Goal: Task Accomplishment & Management: Use online tool/utility

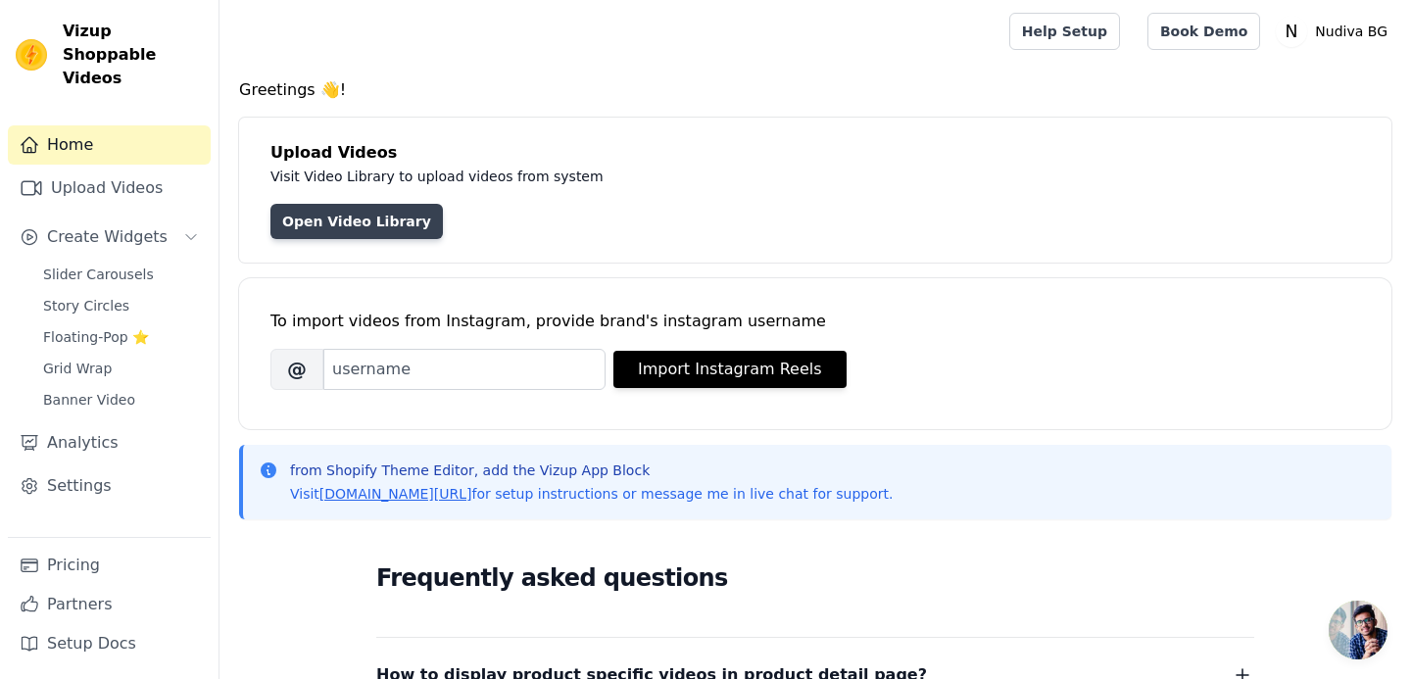
click at [351, 210] on link "Open Video Library" at bounding box center [356, 221] width 172 height 35
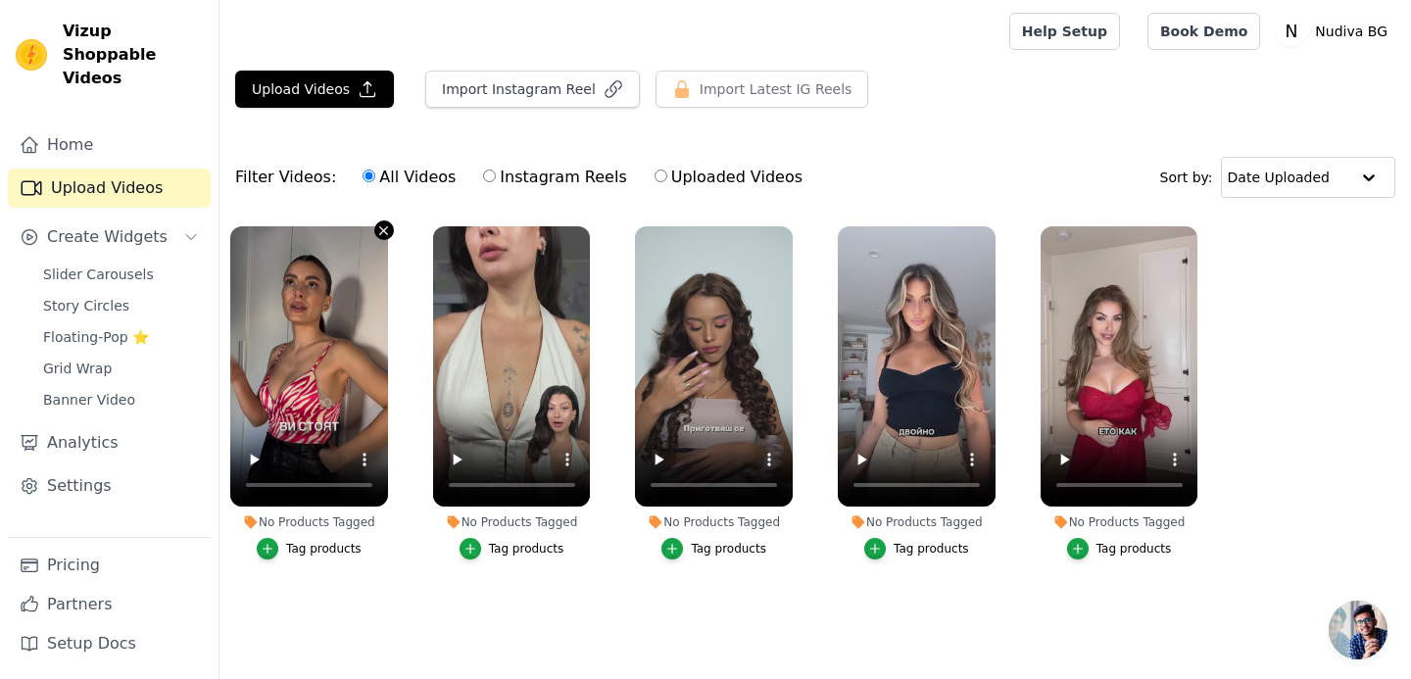
click at [381, 231] on icon "button" at bounding box center [383, 230] width 15 height 15
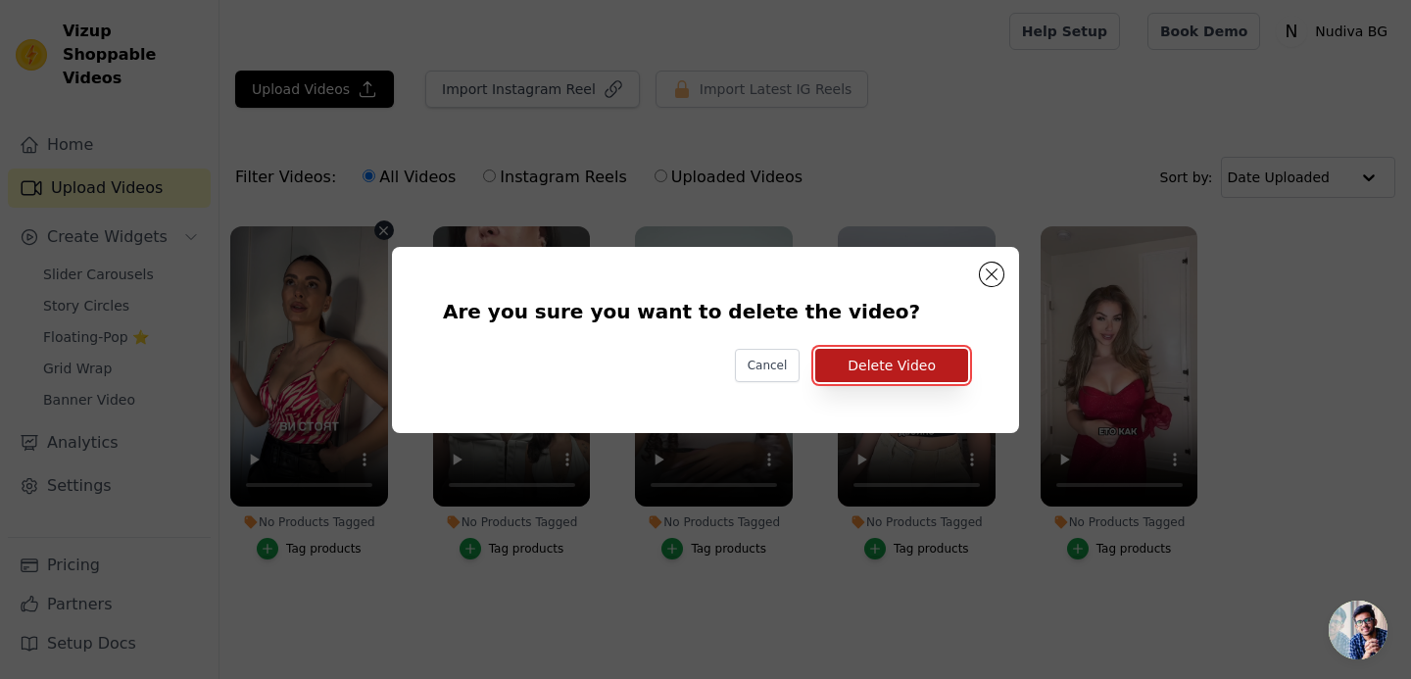
click at [840, 357] on button "Delete Video" at bounding box center [891, 365] width 153 height 33
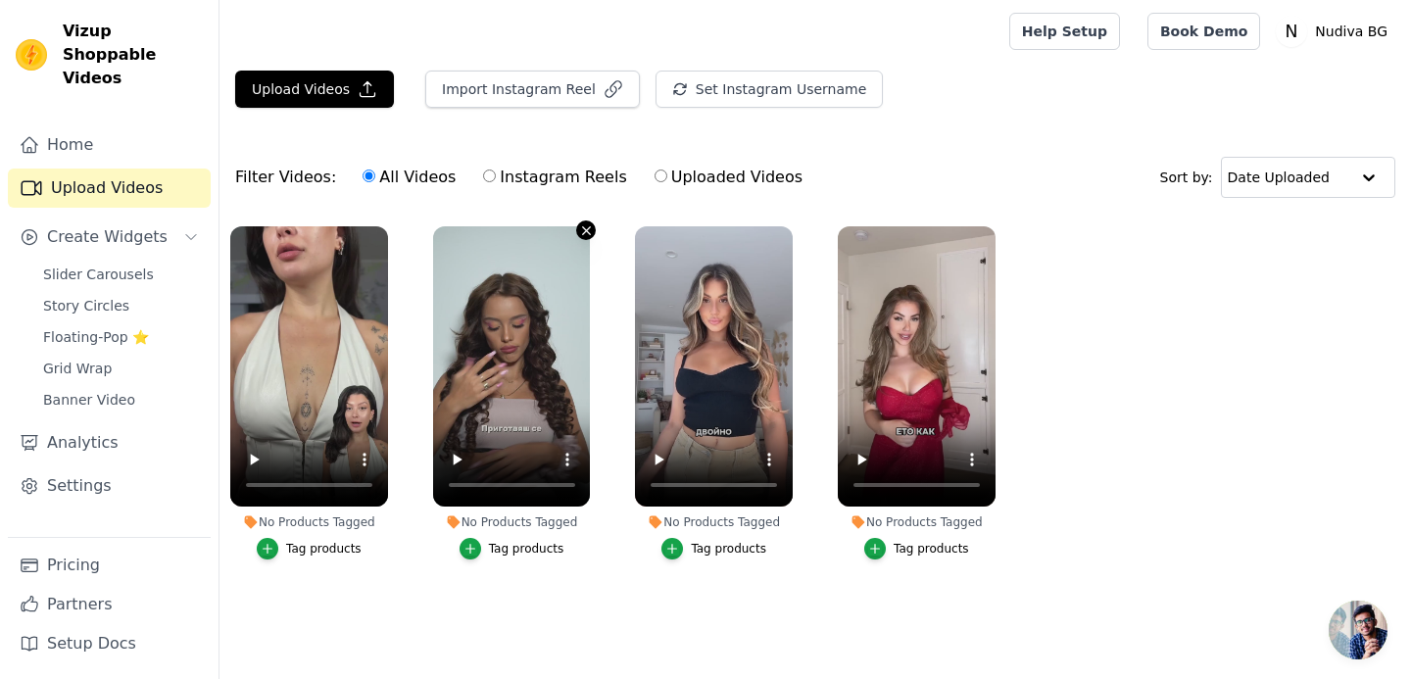
click at [588, 233] on icon "button" at bounding box center [586, 230] width 15 height 15
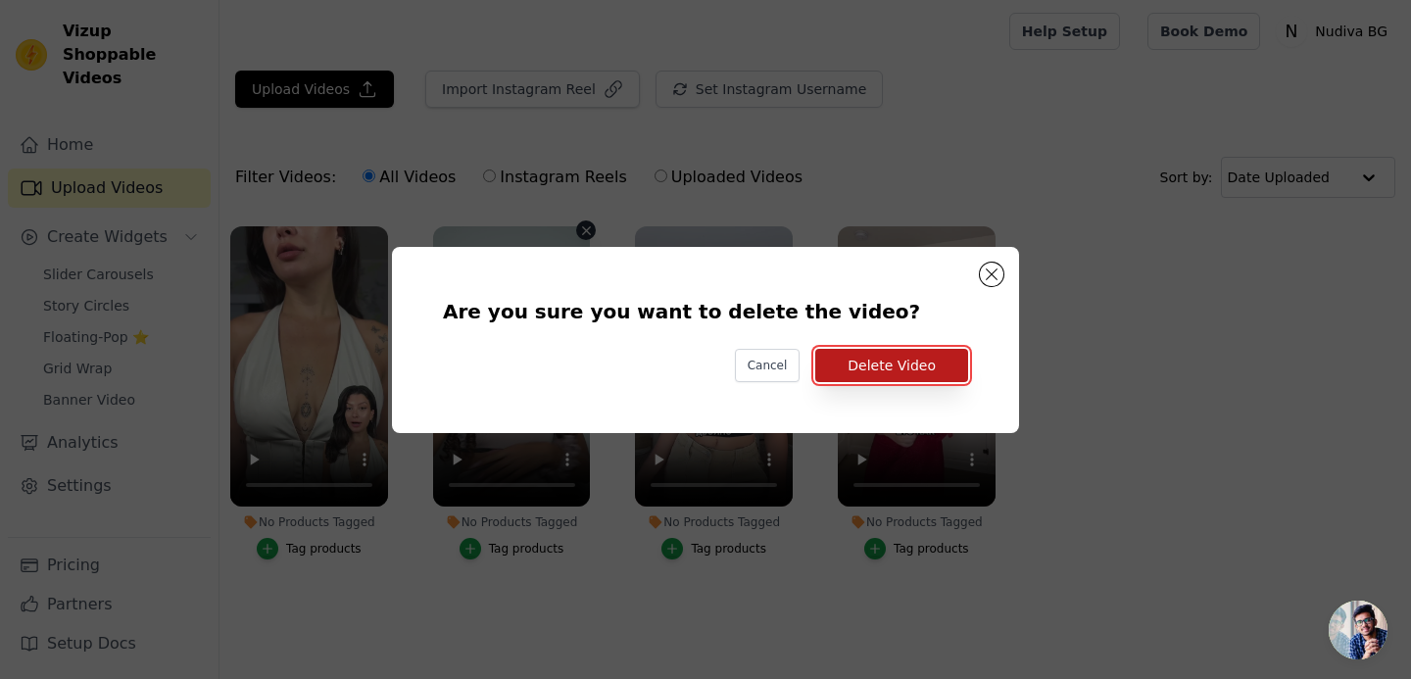
click at [852, 368] on button "Delete Video" at bounding box center [891, 365] width 153 height 33
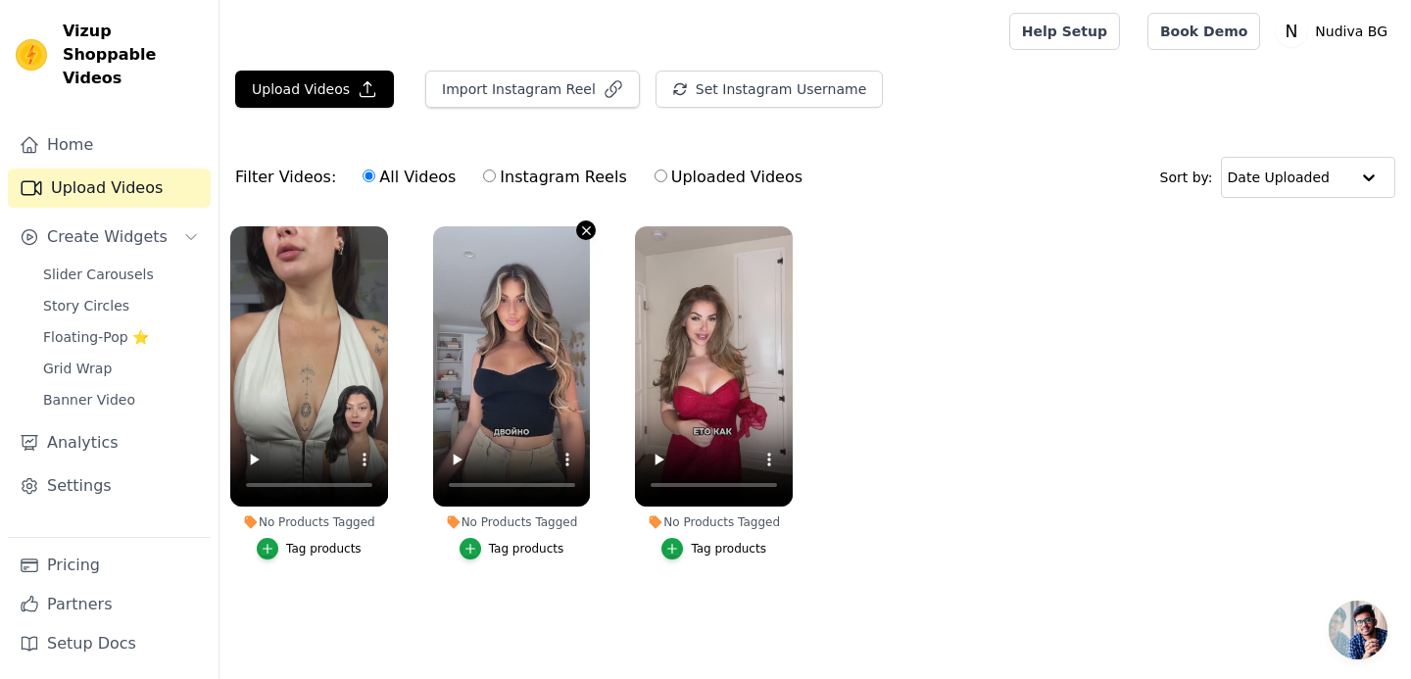
click at [581, 230] on icon "button" at bounding box center [586, 230] width 15 height 15
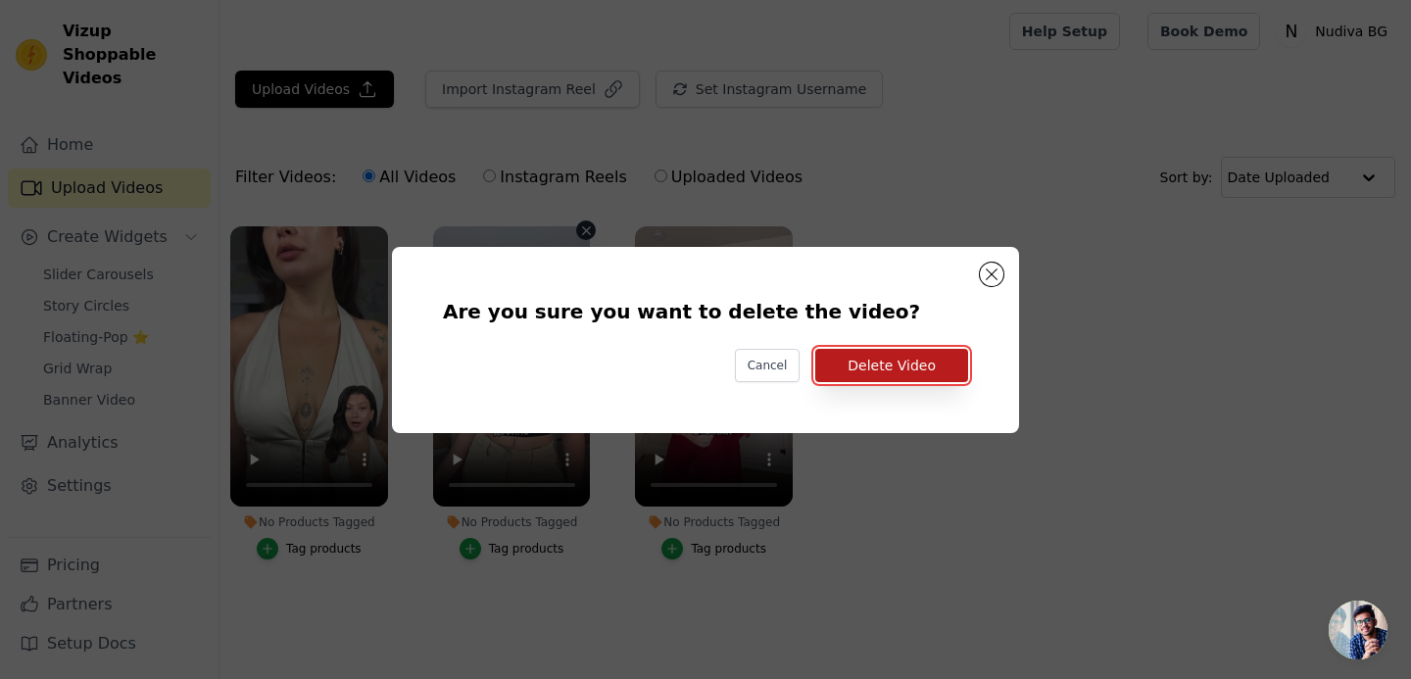
click at [834, 364] on button "Delete Video" at bounding box center [891, 365] width 153 height 33
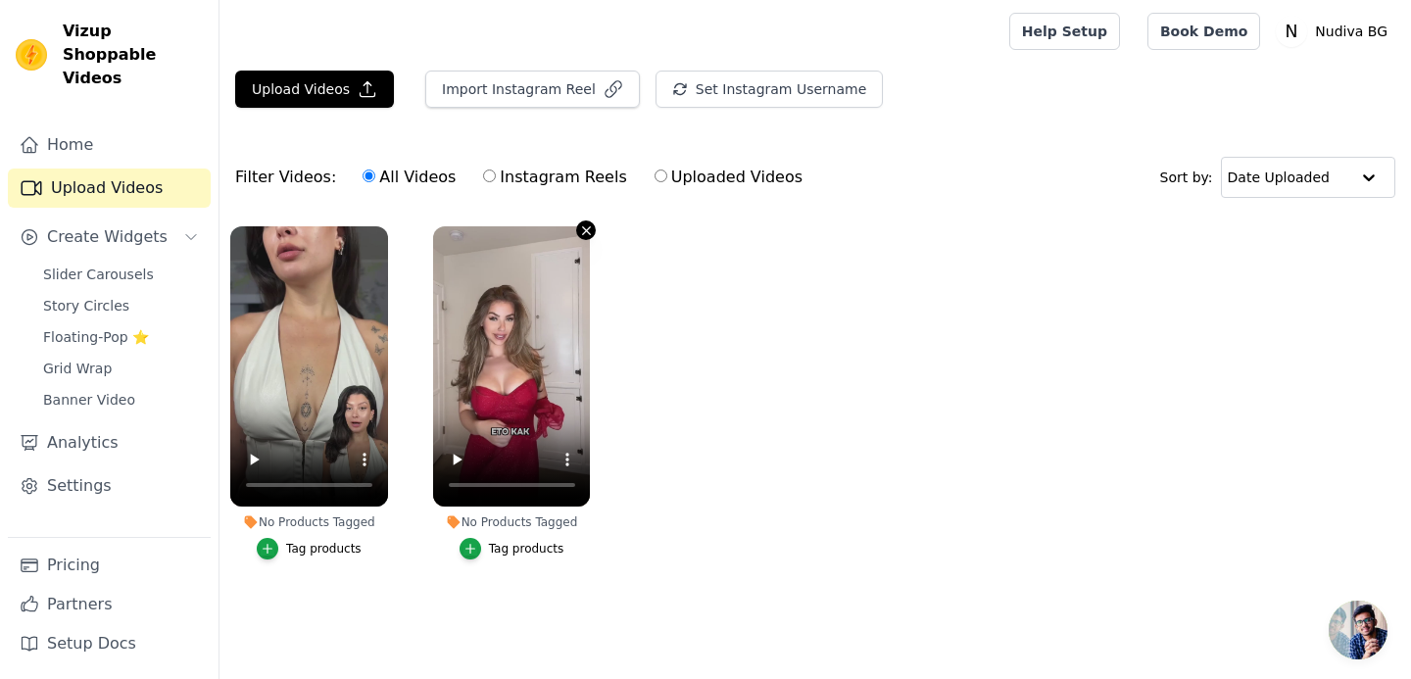
click at [583, 231] on icon "button" at bounding box center [586, 230] width 15 height 15
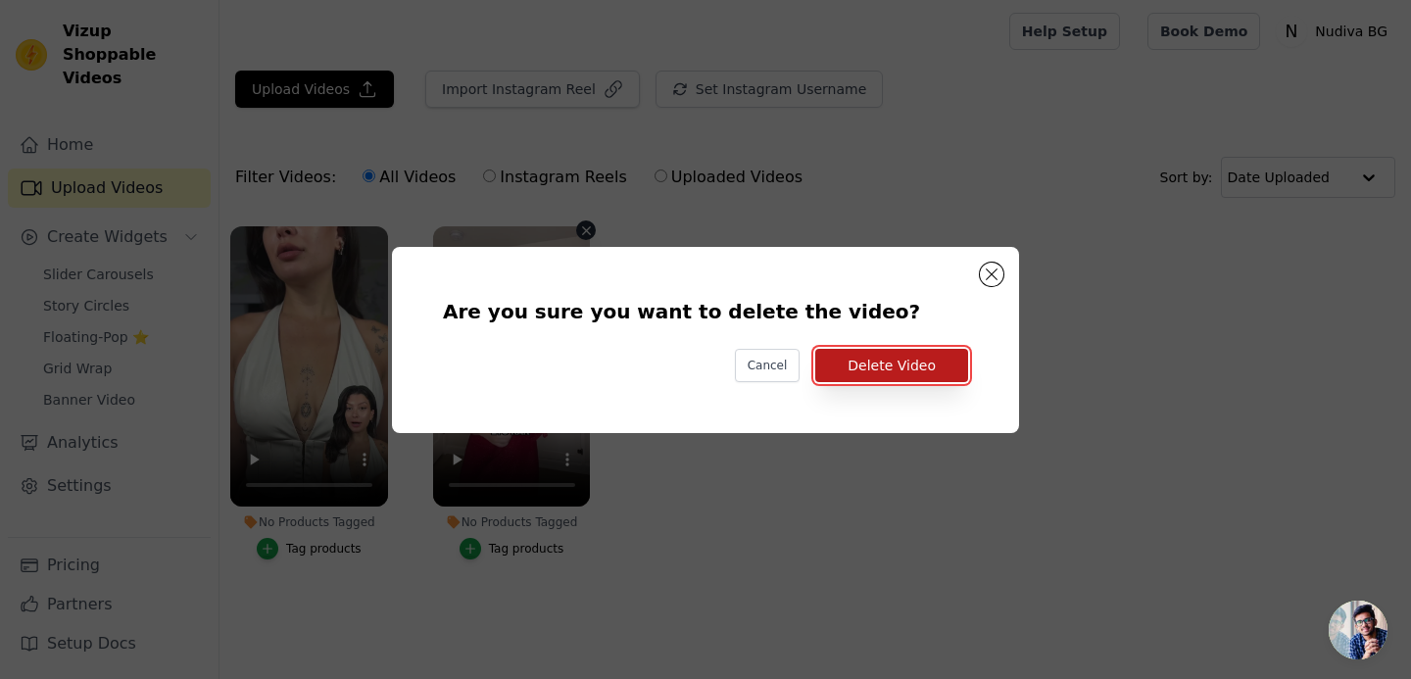
click at [886, 363] on button "Delete Video" at bounding box center [891, 365] width 153 height 33
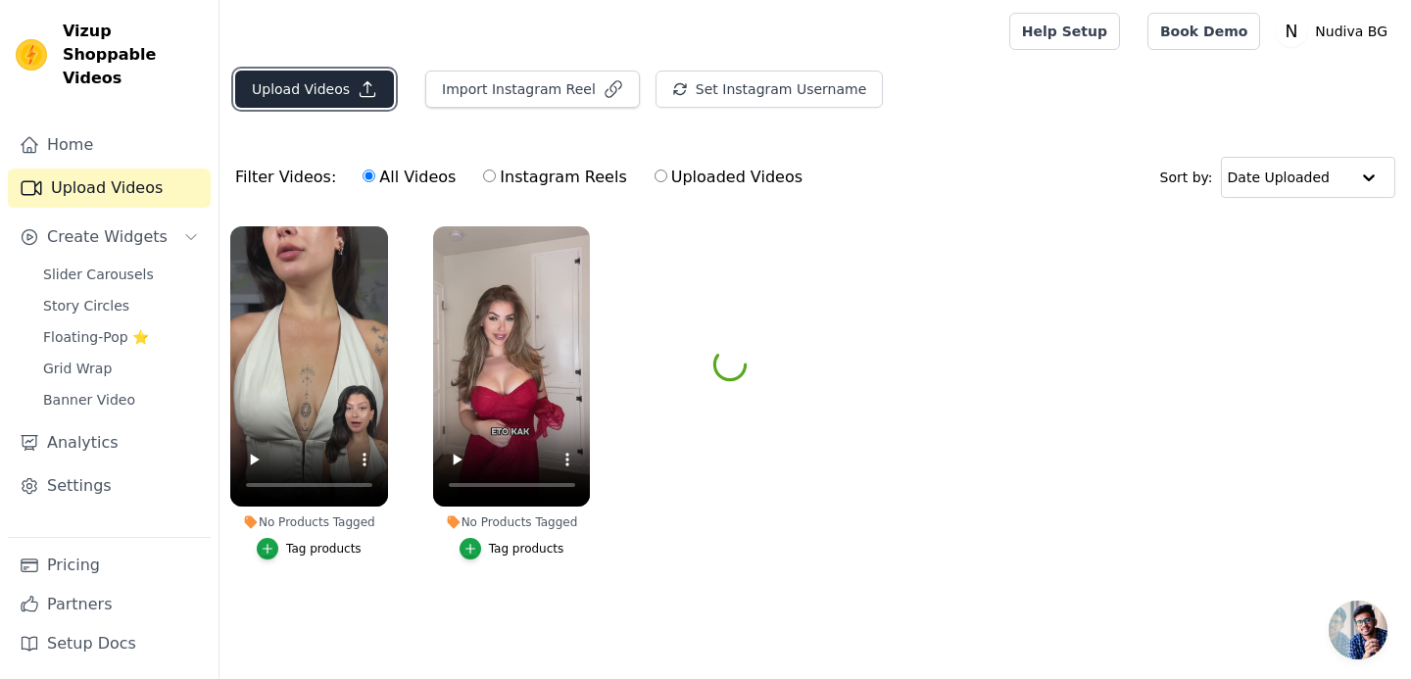
click at [307, 85] on button "Upload Videos" at bounding box center [314, 89] width 159 height 37
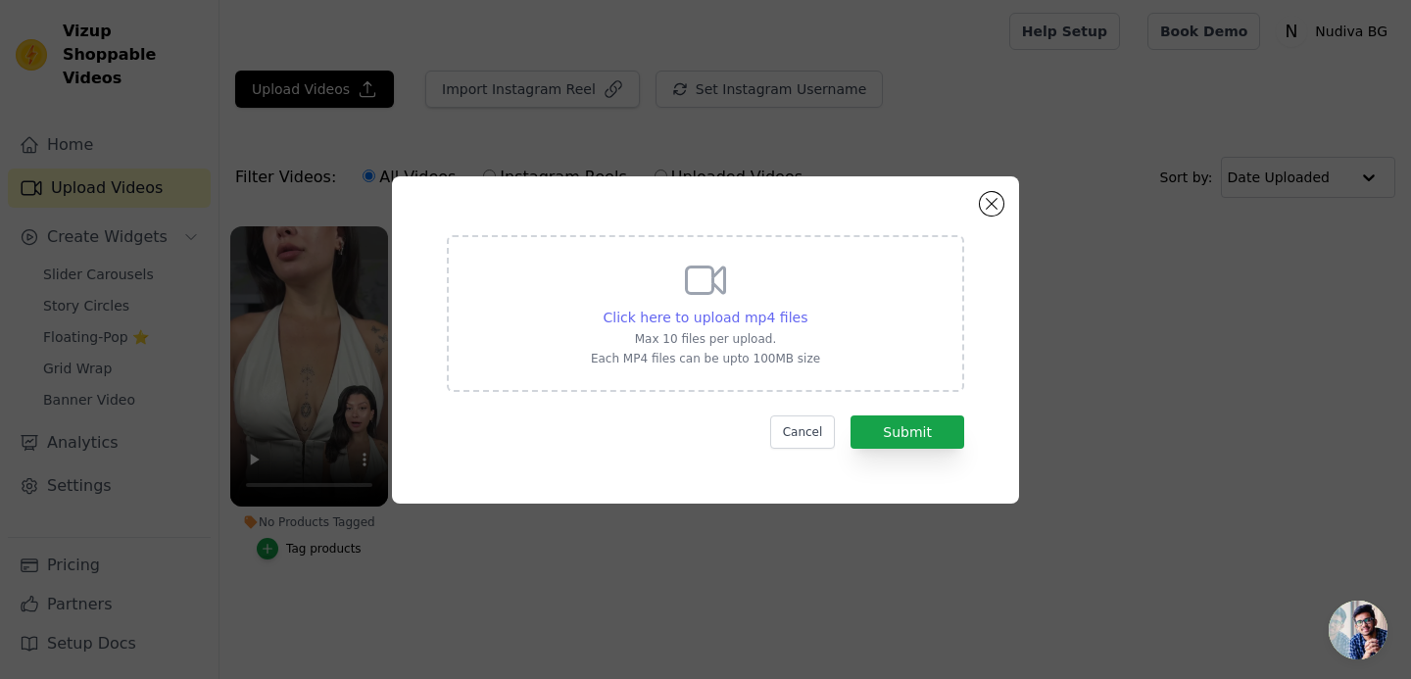
click at [694, 320] on span "Click here to upload mp4 files" at bounding box center [706, 318] width 205 height 16
click at [806, 308] on input "Click here to upload mp4 files Max 10 files per upload. Each MP4 files can be u…" at bounding box center [806, 307] width 1 height 1
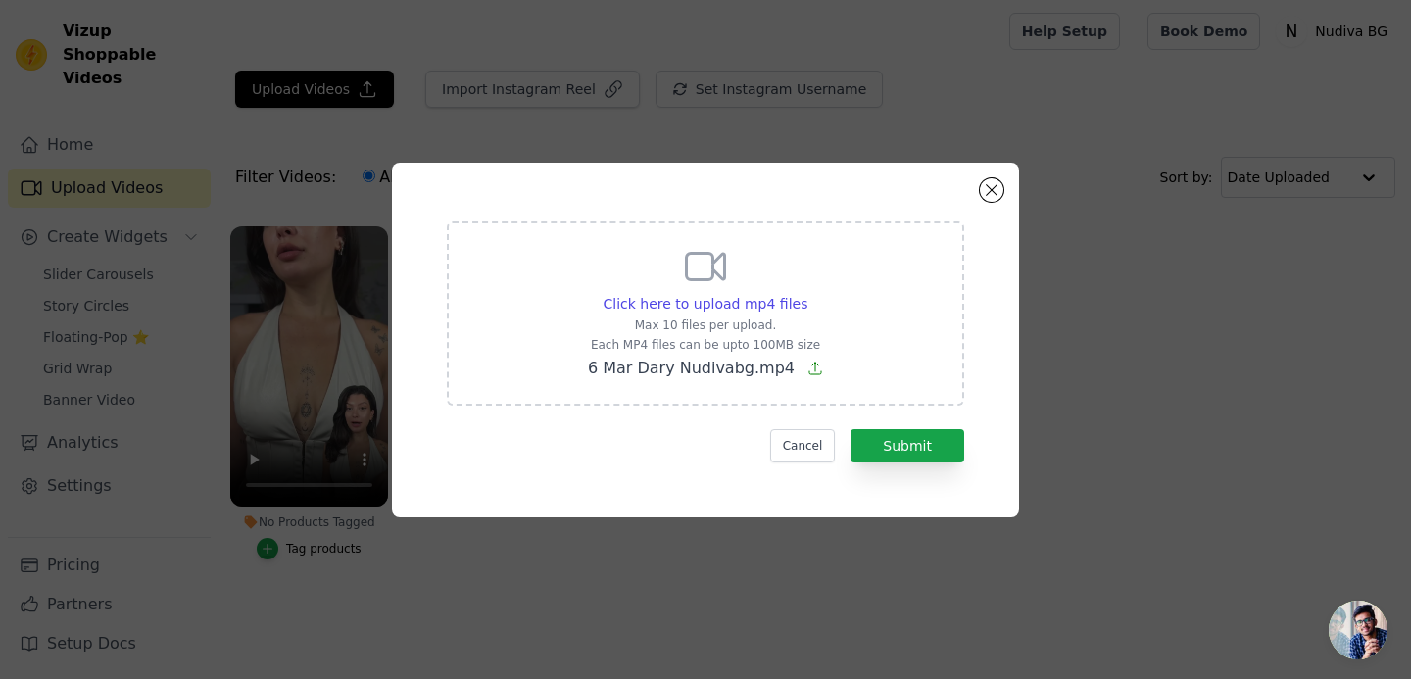
click at [741, 359] on span "6 Маr Dary Nudivabg.mp4" at bounding box center [691, 368] width 207 height 19
click at [806, 294] on input "Click here to upload mp4 files Max 10 files per upload. Each MP4 files can be u…" at bounding box center [806, 293] width 1 height 1
type input "C:\fakepath\ eva nudivabv.mp4"
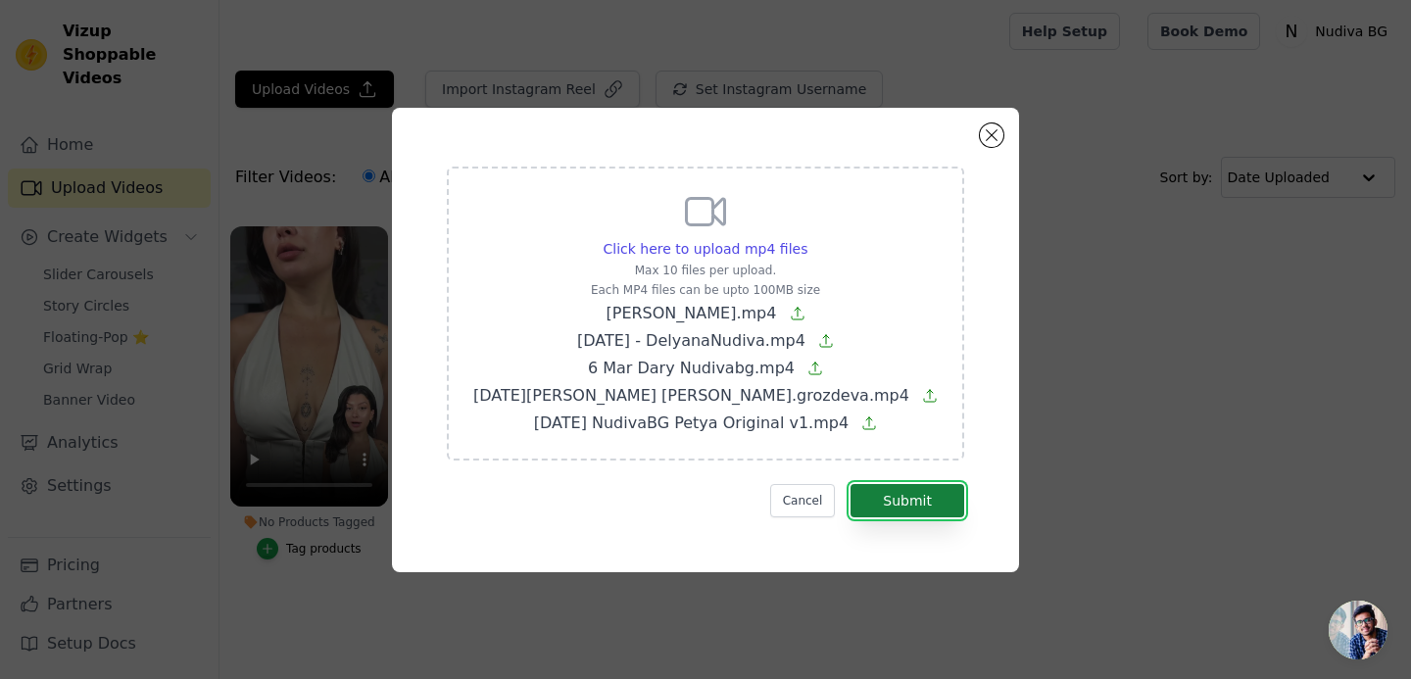
click at [936, 494] on button "Submit" at bounding box center [907, 500] width 114 height 33
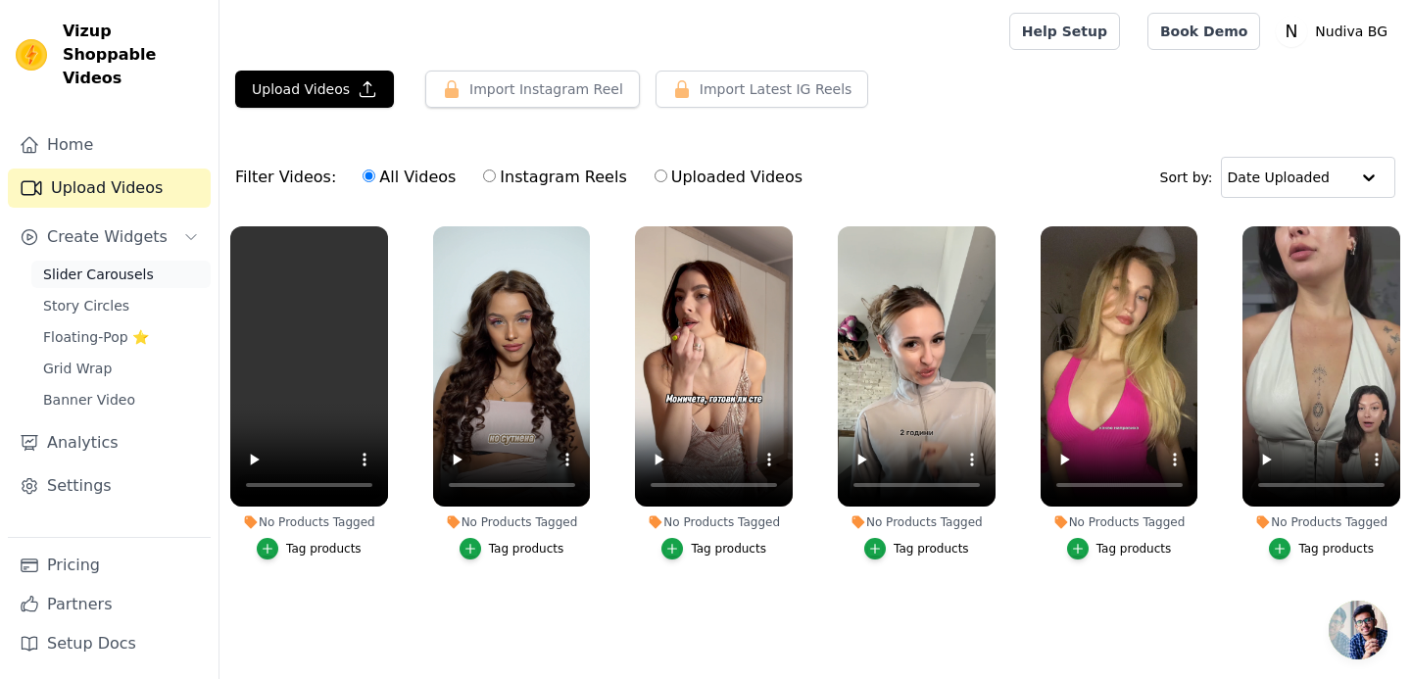
click at [116, 265] on span "Slider Carousels" at bounding box center [98, 275] width 111 height 20
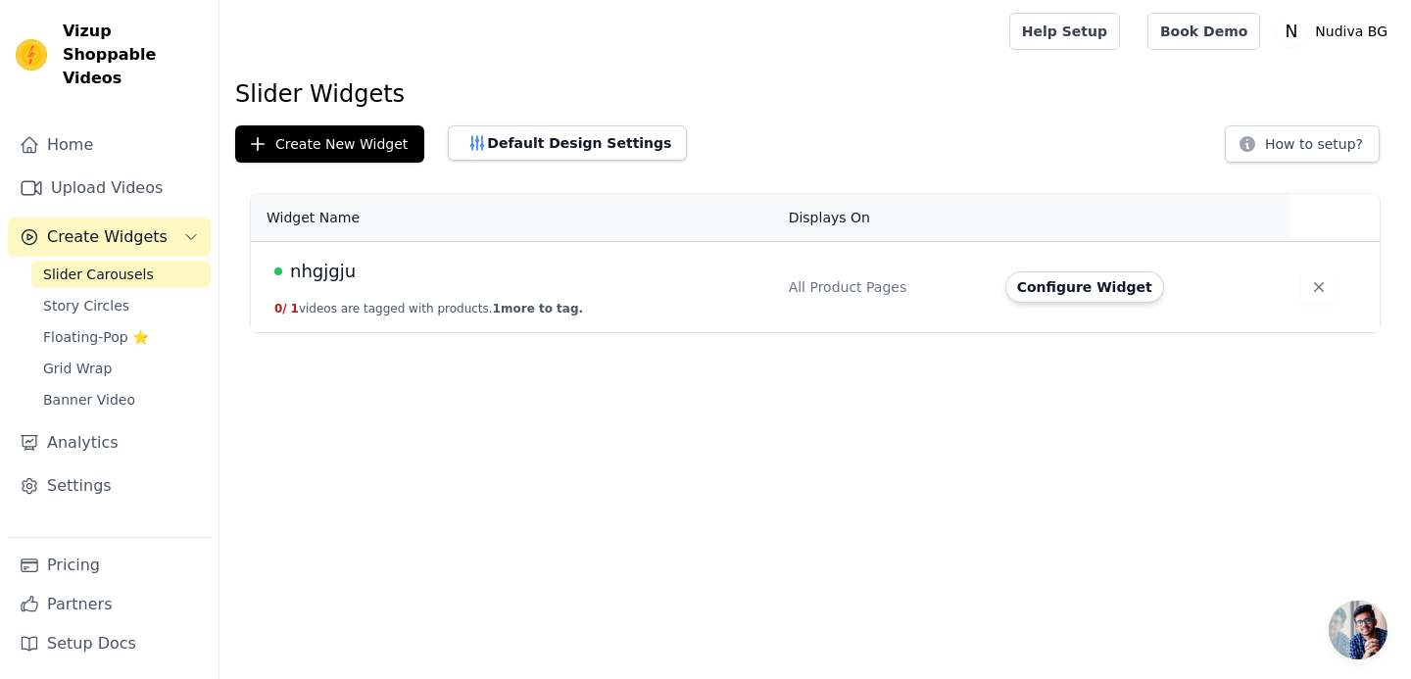
click at [330, 276] on span "nhgjgju" at bounding box center [323, 271] width 66 height 27
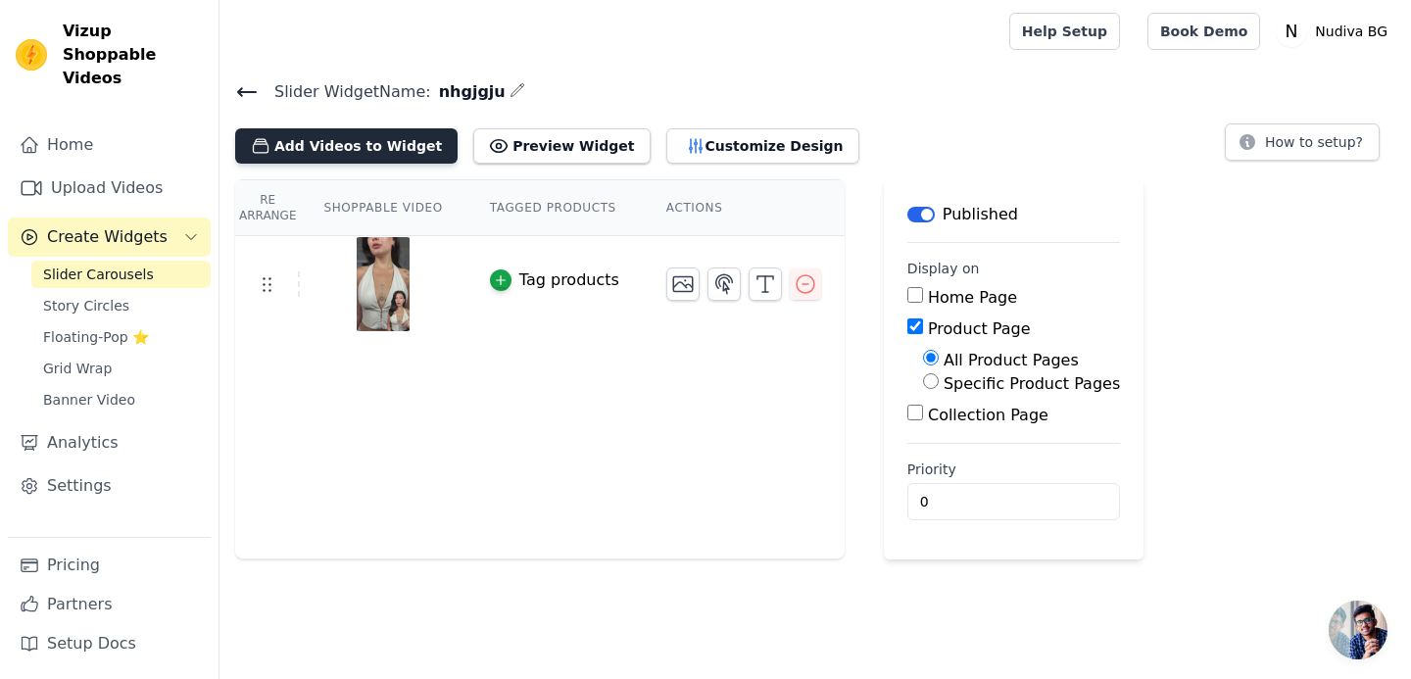
click at [363, 144] on button "Add Videos to Widget" at bounding box center [346, 145] width 222 height 35
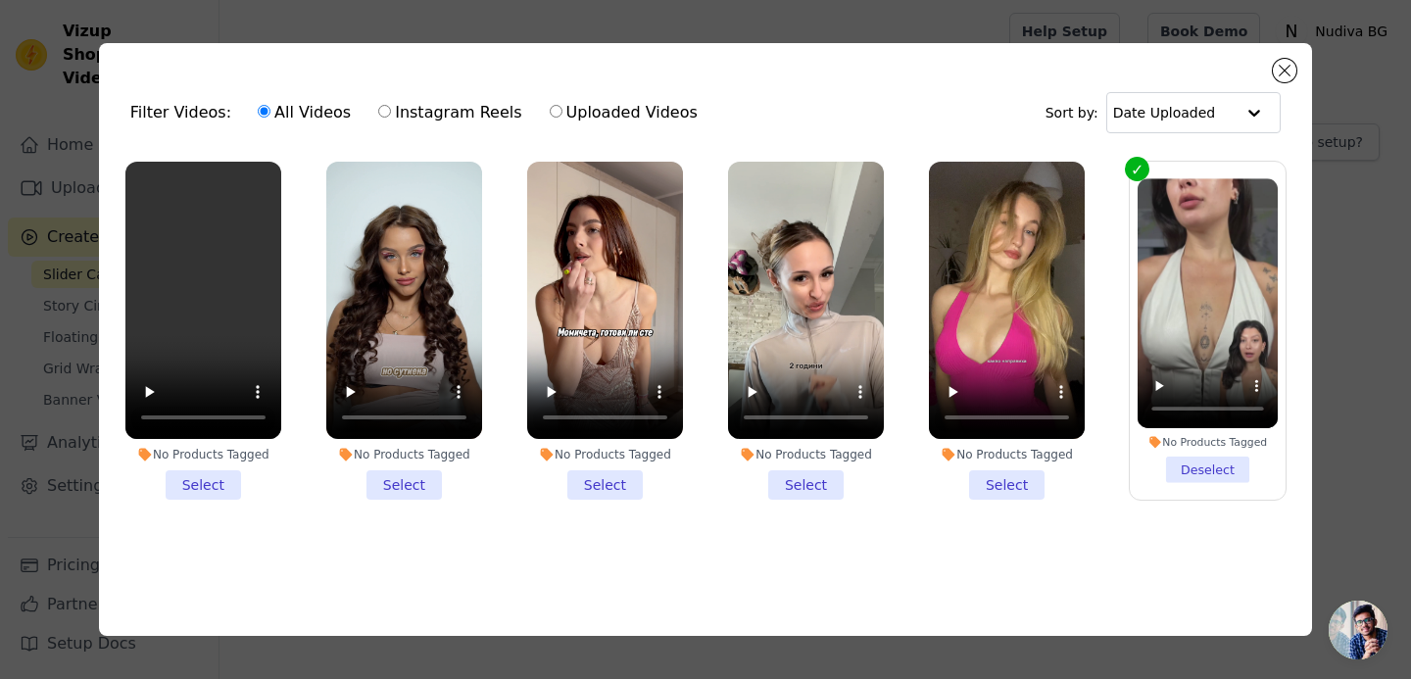
click at [221, 488] on li "No Products Tagged Select" at bounding box center [203, 331] width 156 height 338
click at [0, 0] on input "No Products Tagged Select" at bounding box center [0, 0] width 0 height 0
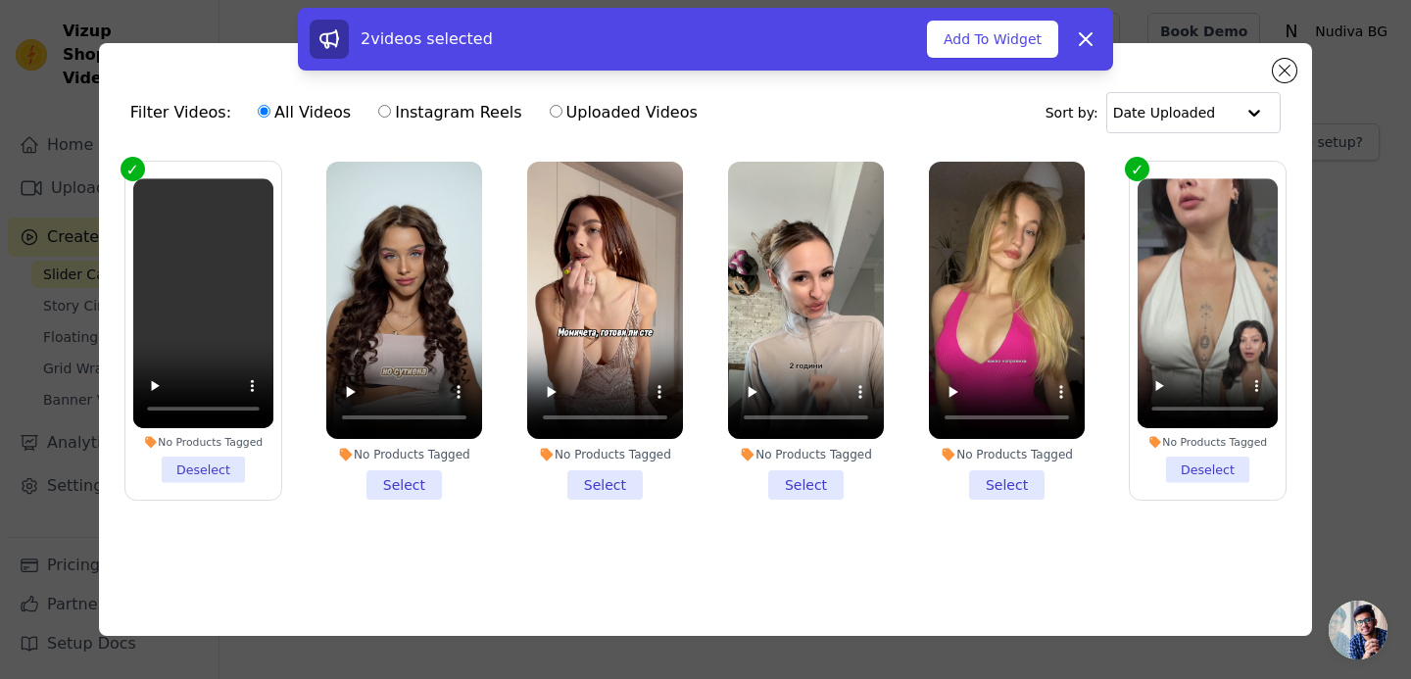
click at [417, 465] on li "No Products Tagged Select" at bounding box center [404, 331] width 156 height 338
click at [0, 0] on input "No Products Tagged Select" at bounding box center [0, 0] width 0 height 0
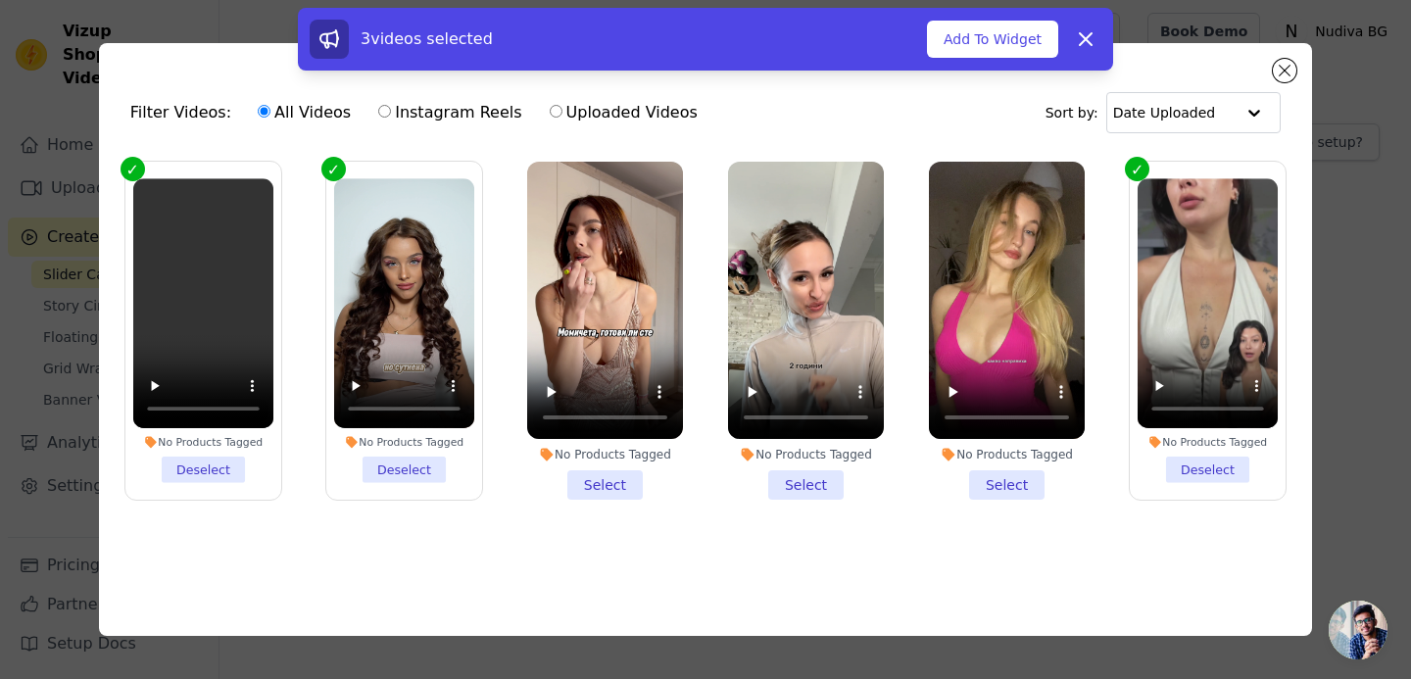
click at [604, 475] on li "No Products Tagged Select" at bounding box center [605, 331] width 156 height 338
click at [0, 0] on input "No Products Tagged Select" at bounding box center [0, 0] width 0 height 0
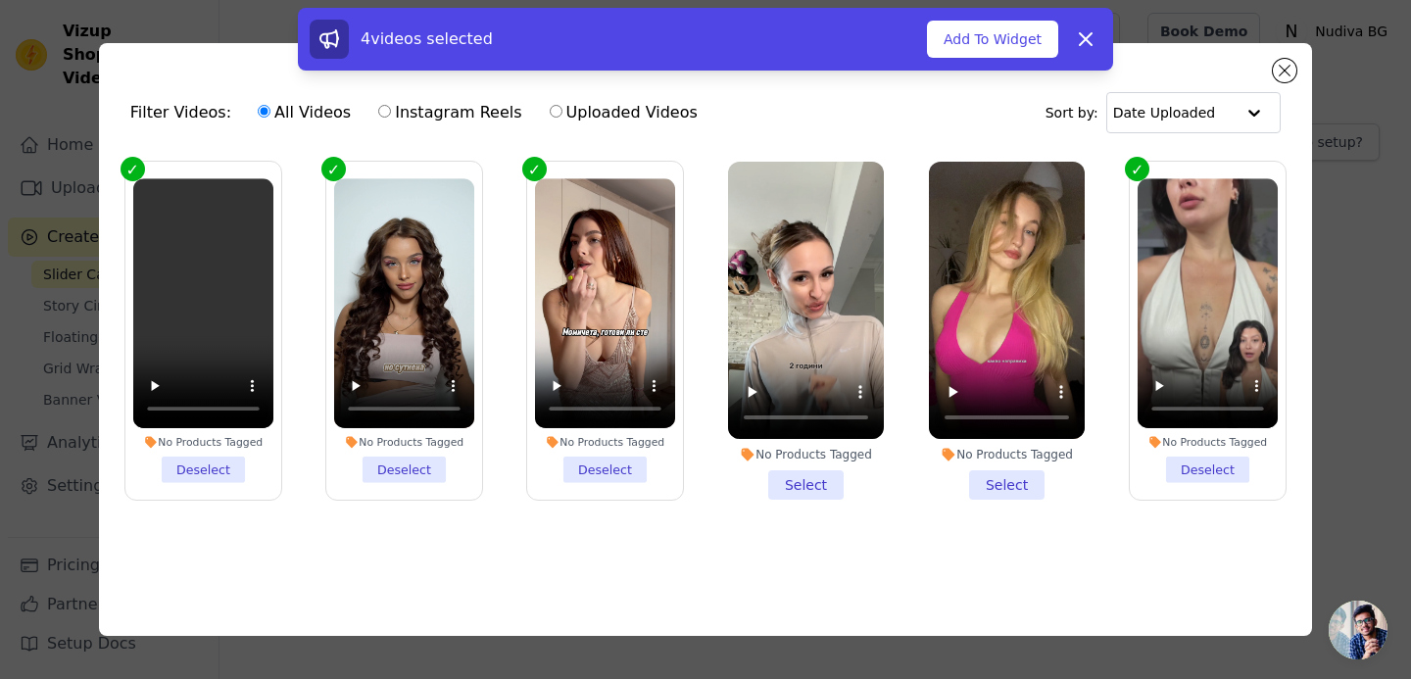
click at [801, 489] on li "No Products Tagged Select" at bounding box center [806, 331] width 156 height 338
click at [0, 0] on input "No Products Tagged Select" at bounding box center [0, 0] width 0 height 0
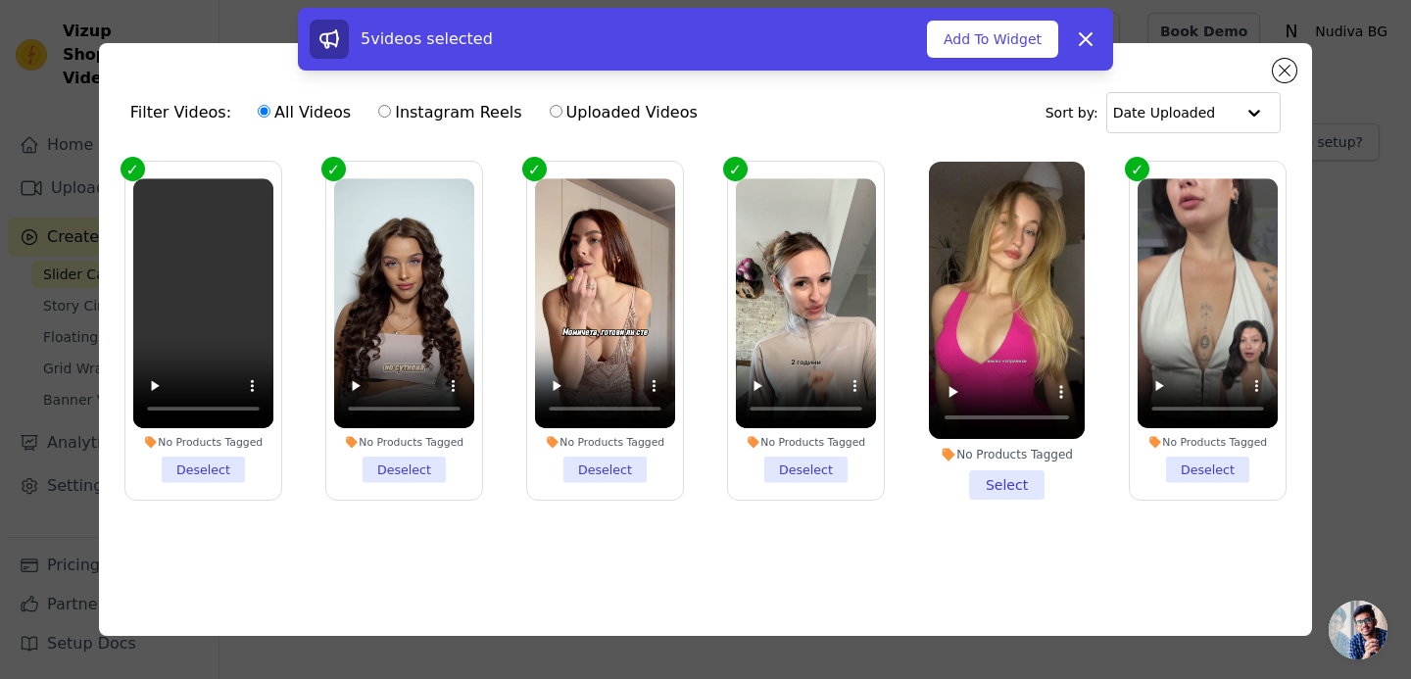
click at [980, 484] on li "No Products Tagged Select" at bounding box center [1007, 331] width 156 height 338
click at [0, 0] on input "No Products Tagged Select" at bounding box center [0, 0] width 0 height 0
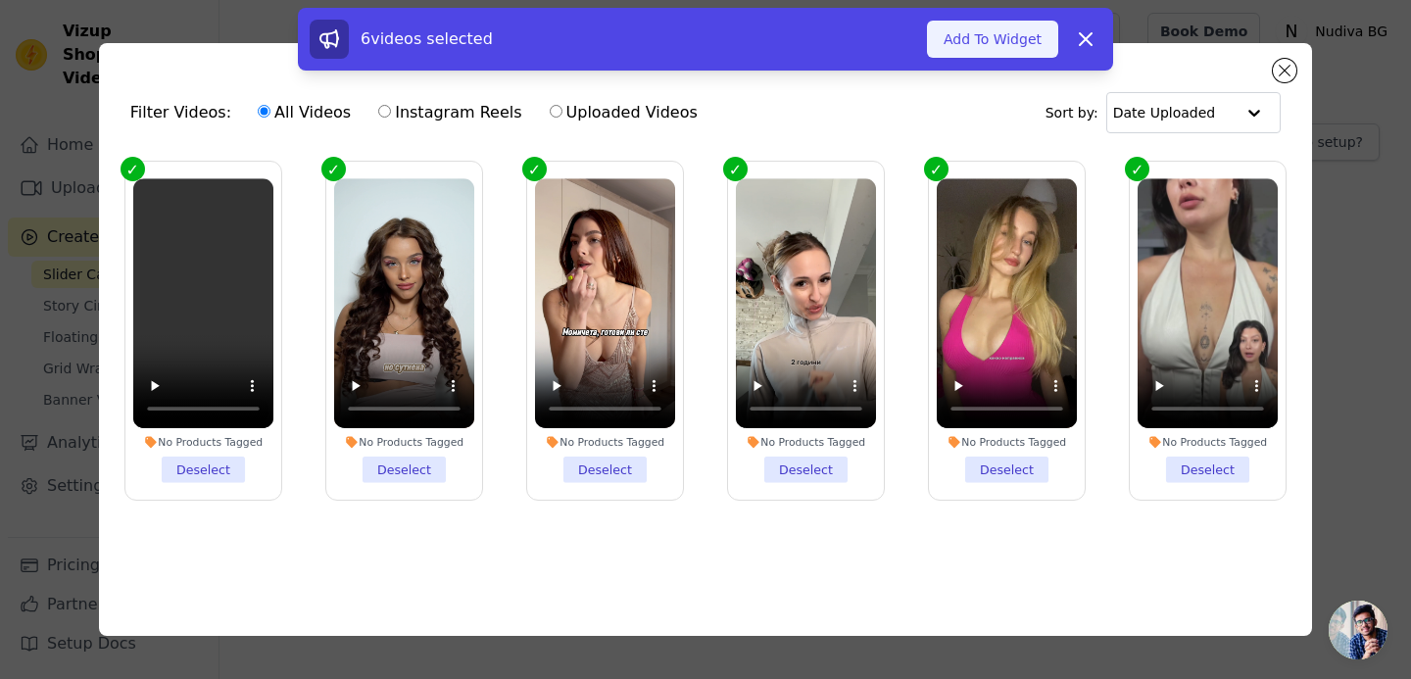
click at [986, 53] on button "Add To Widget" at bounding box center [992, 39] width 131 height 37
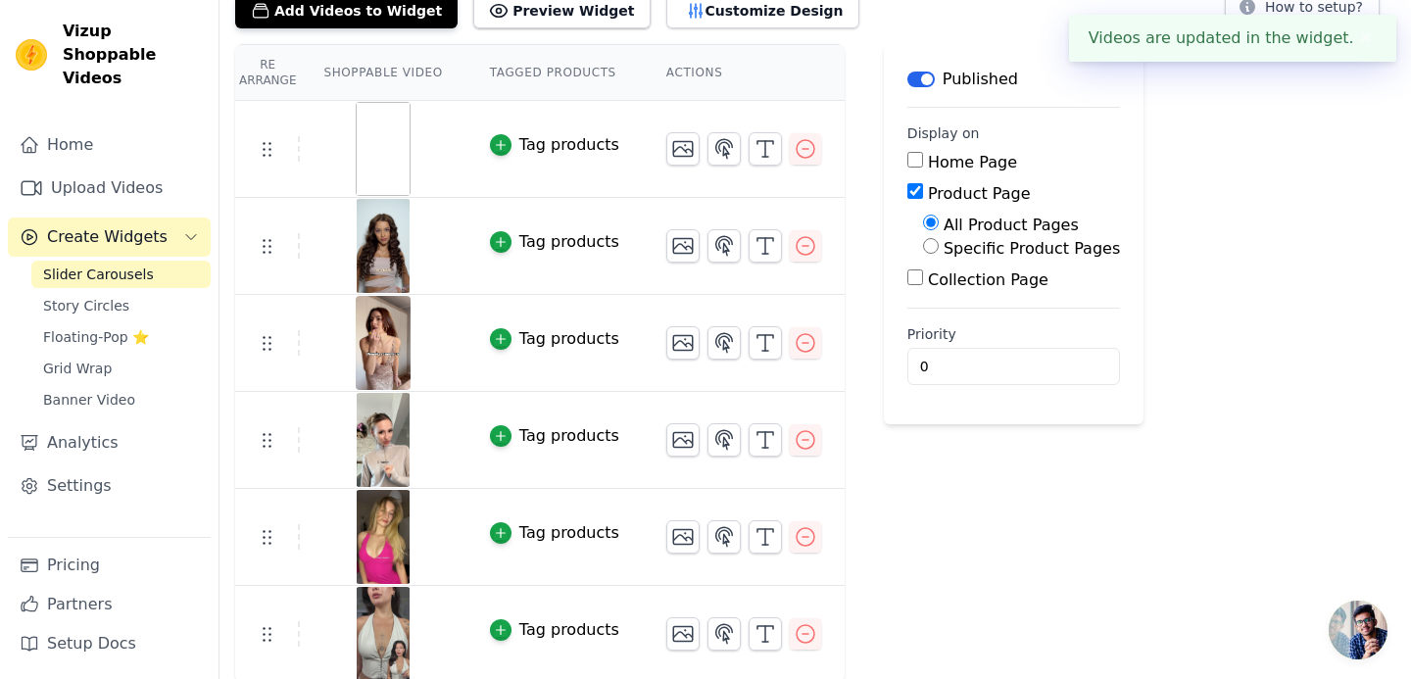
scroll to position [138, 0]
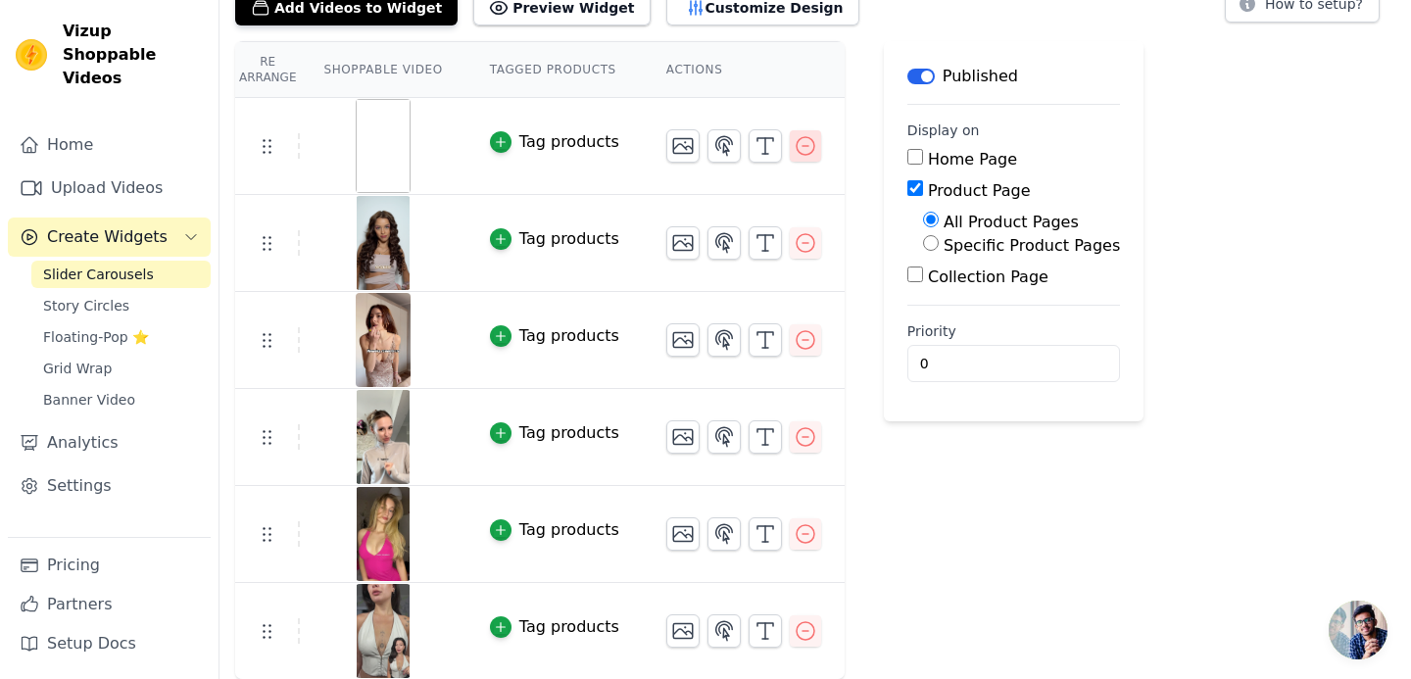
click at [801, 142] on icon "button" at bounding box center [806, 146] width 24 height 24
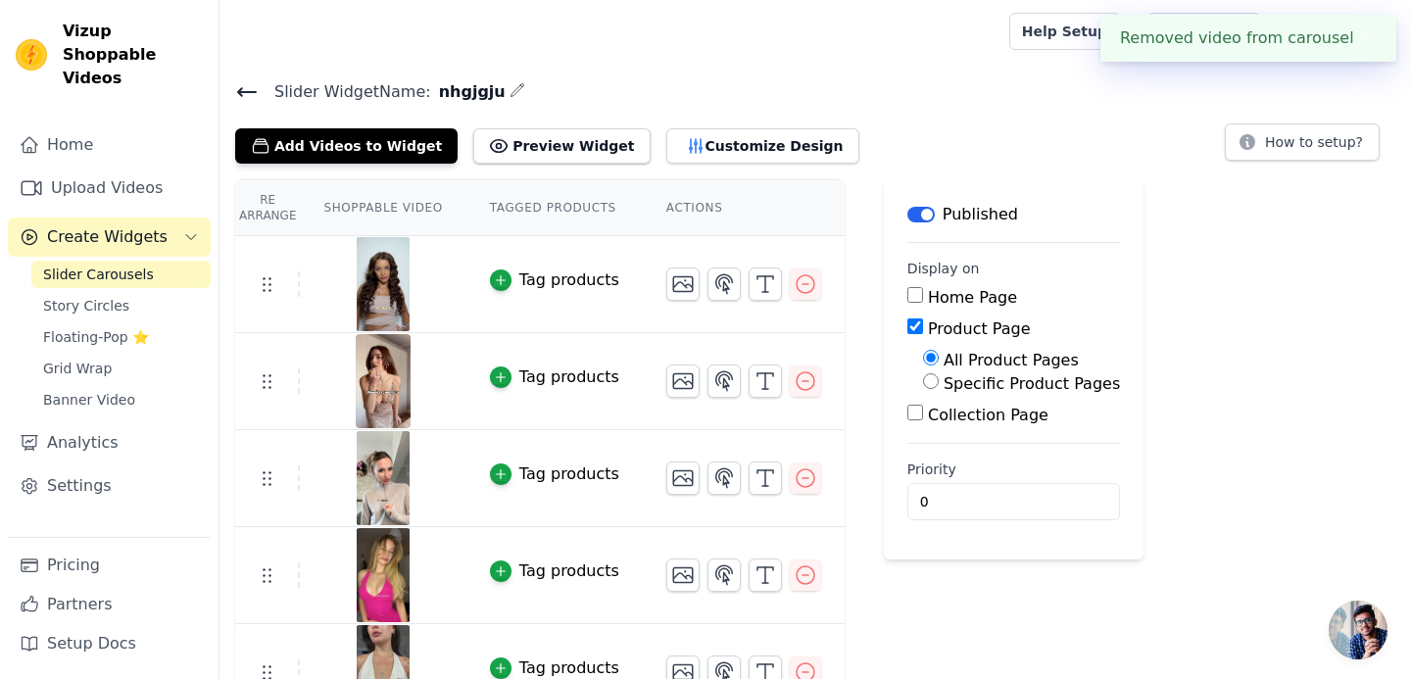
scroll to position [41, 0]
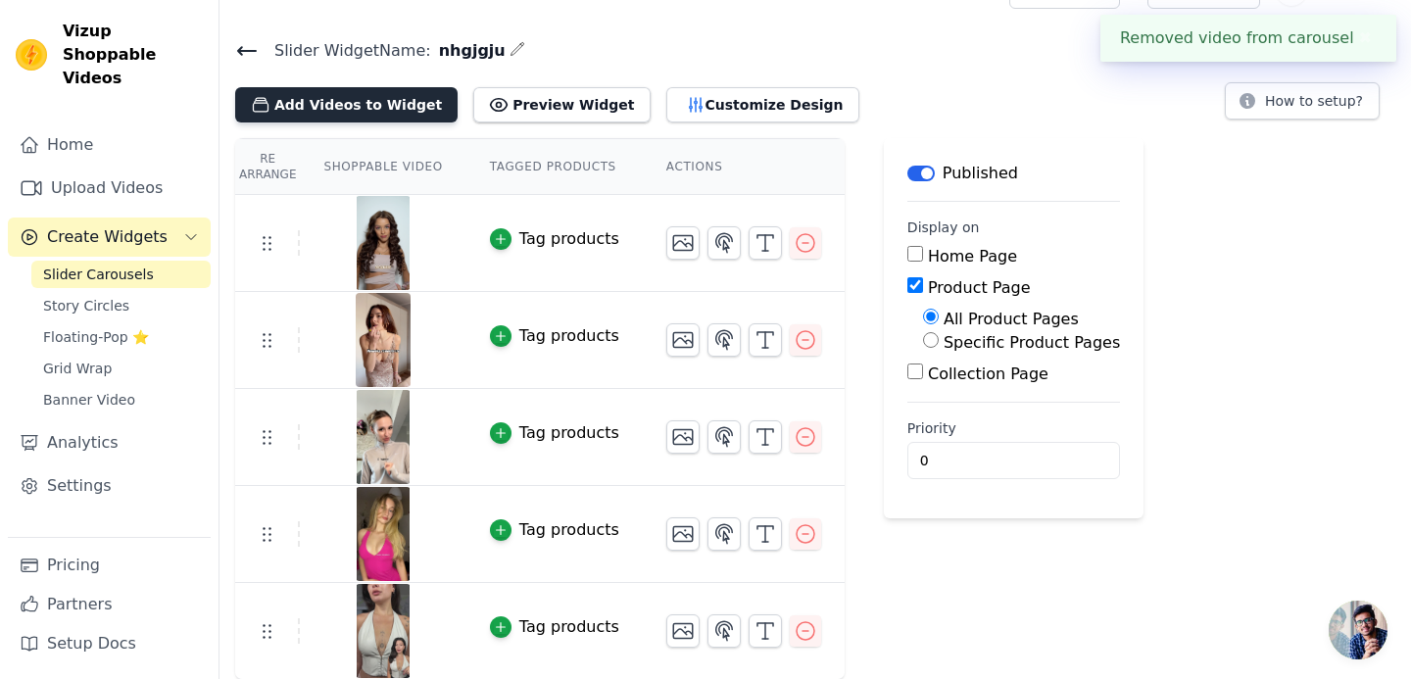
click at [335, 106] on button "Add Videos to Widget" at bounding box center [346, 104] width 222 height 35
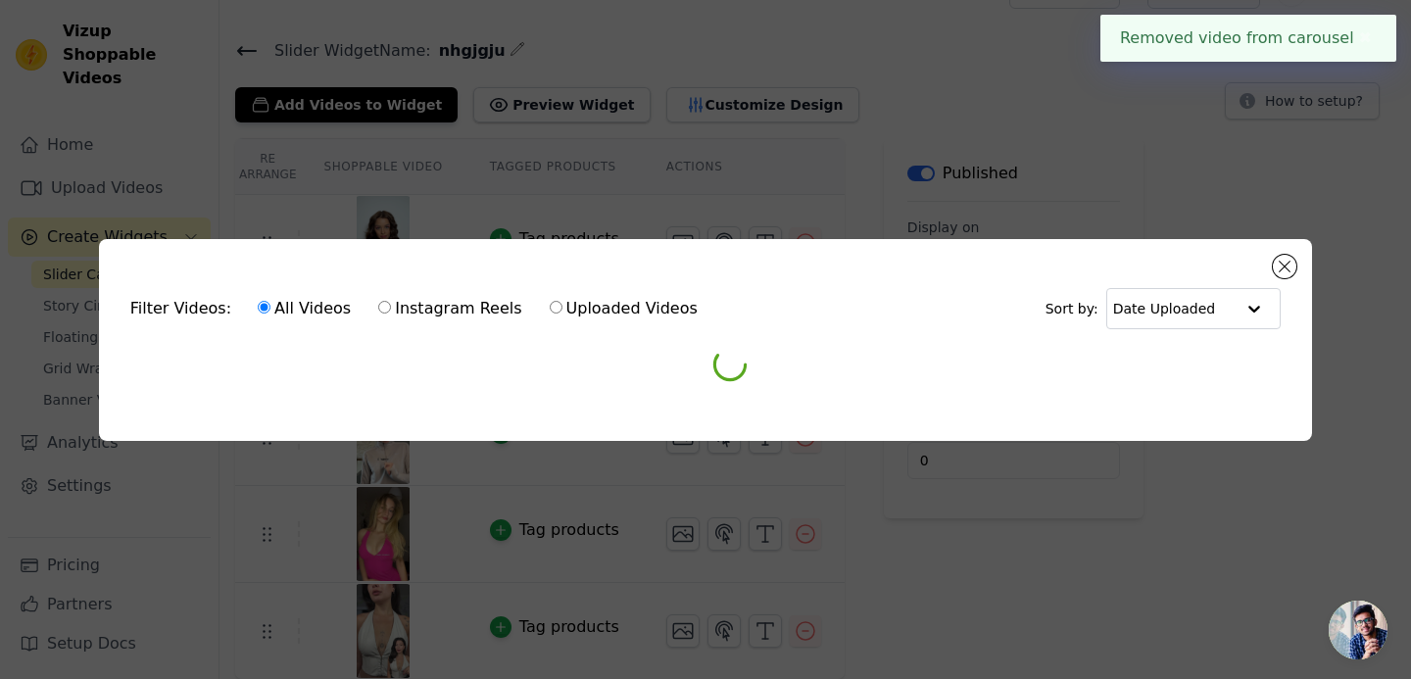
scroll to position [0, 0]
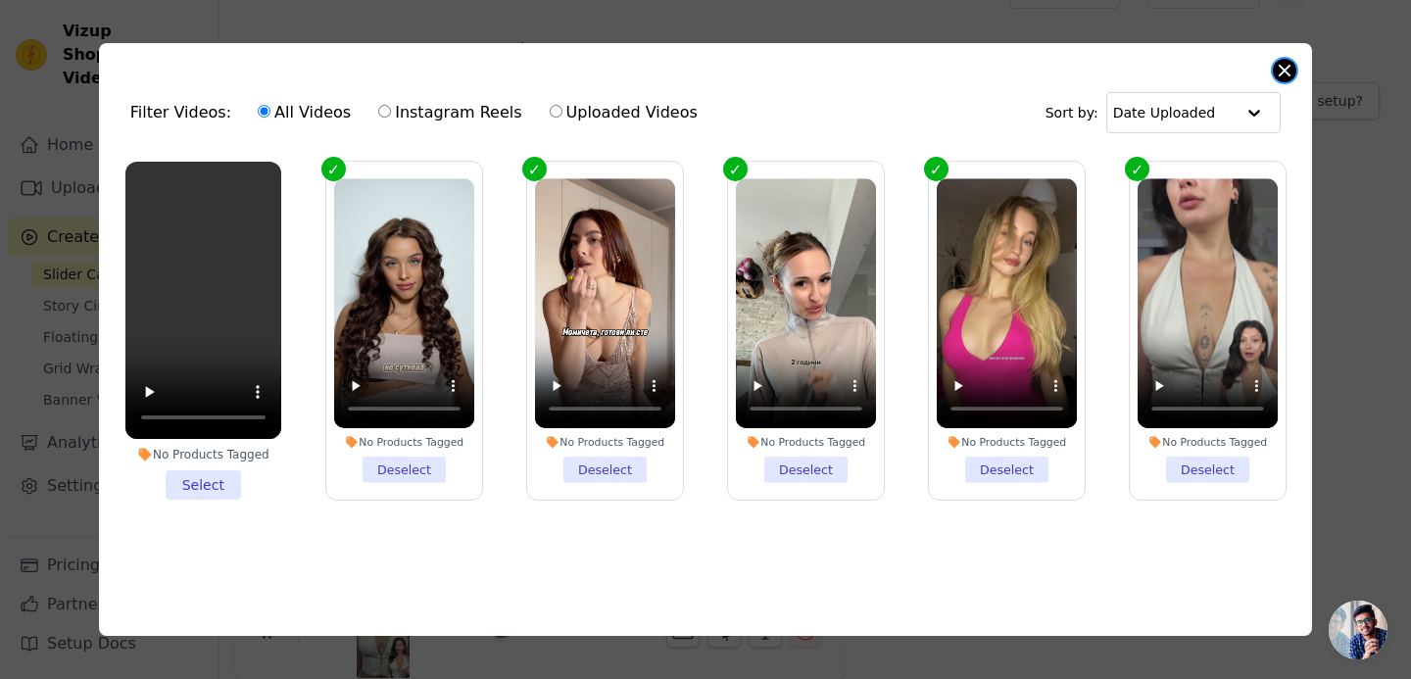
click at [1283, 61] on button "Close modal" at bounding box center [1285, 71] width 24 height 24
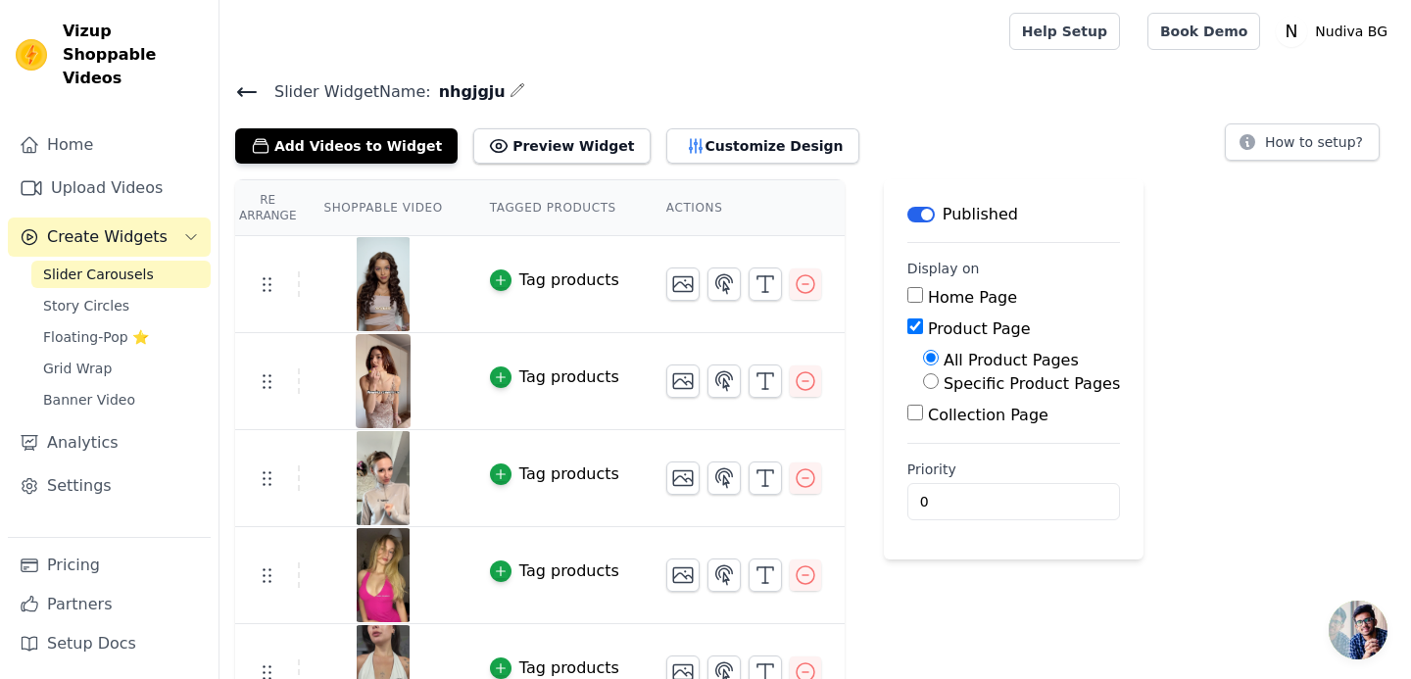
scroll to position [41, 0]
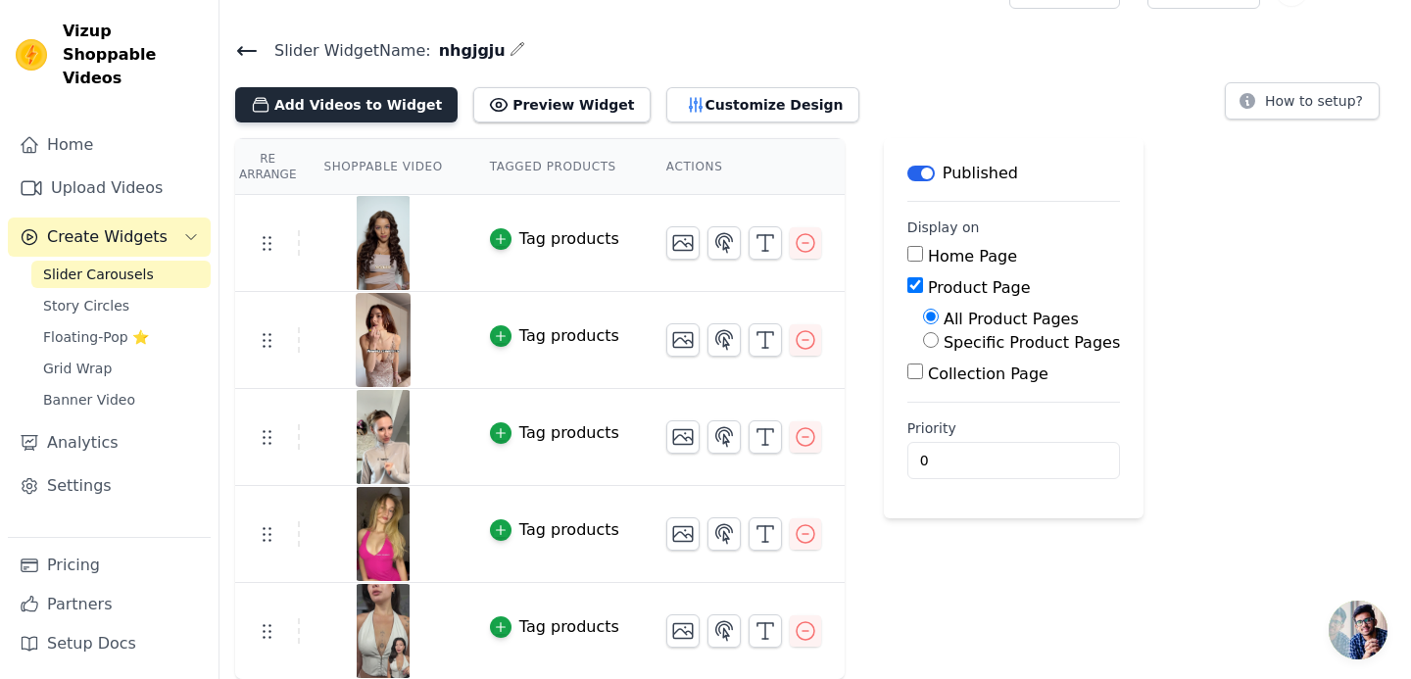
click at [376, 116] on button "Add Videos to Widget" at bounding box center [346, 104] width 222 height 35
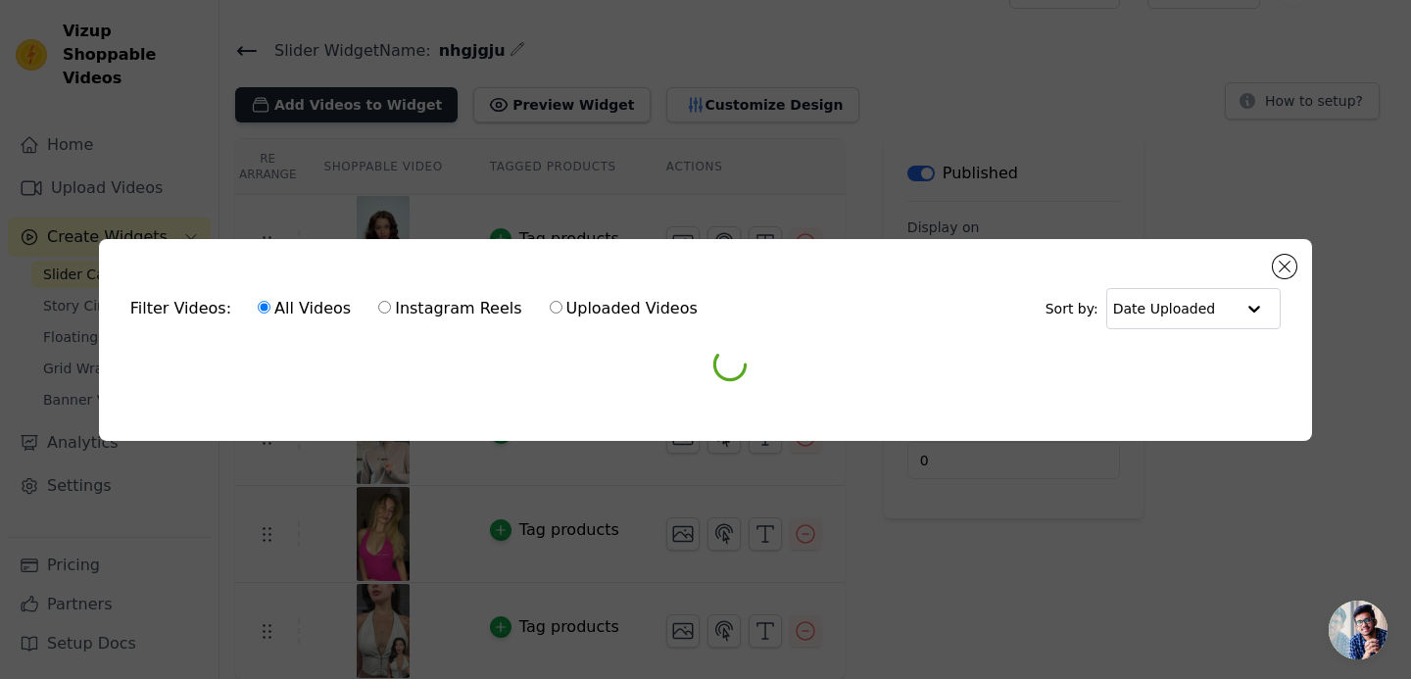
scroll to position [0, 0]
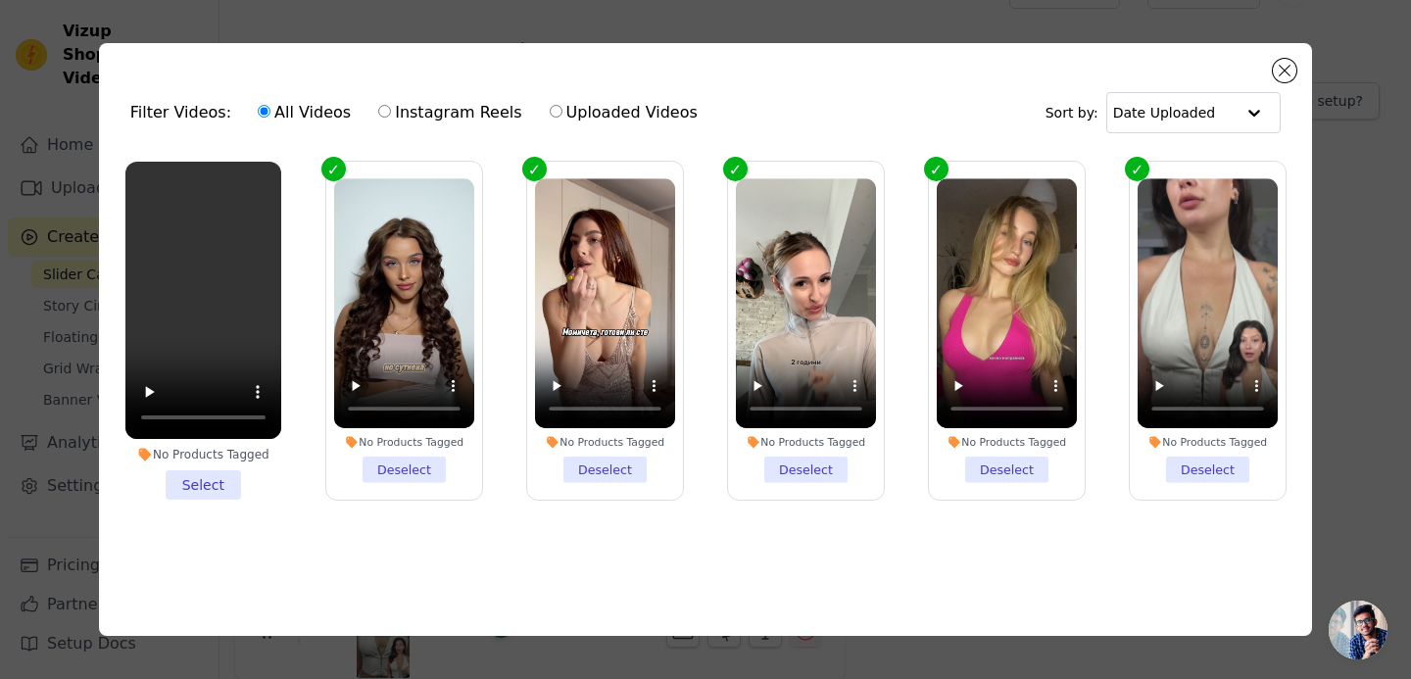
click at [197, 477] on li "No Products Tagged Select" at bounding box center [203, 331] width 156 height 338
click at [0, 0] on input "No Products Tagged Select" at bounding box center [0, 0] width 0 height 0
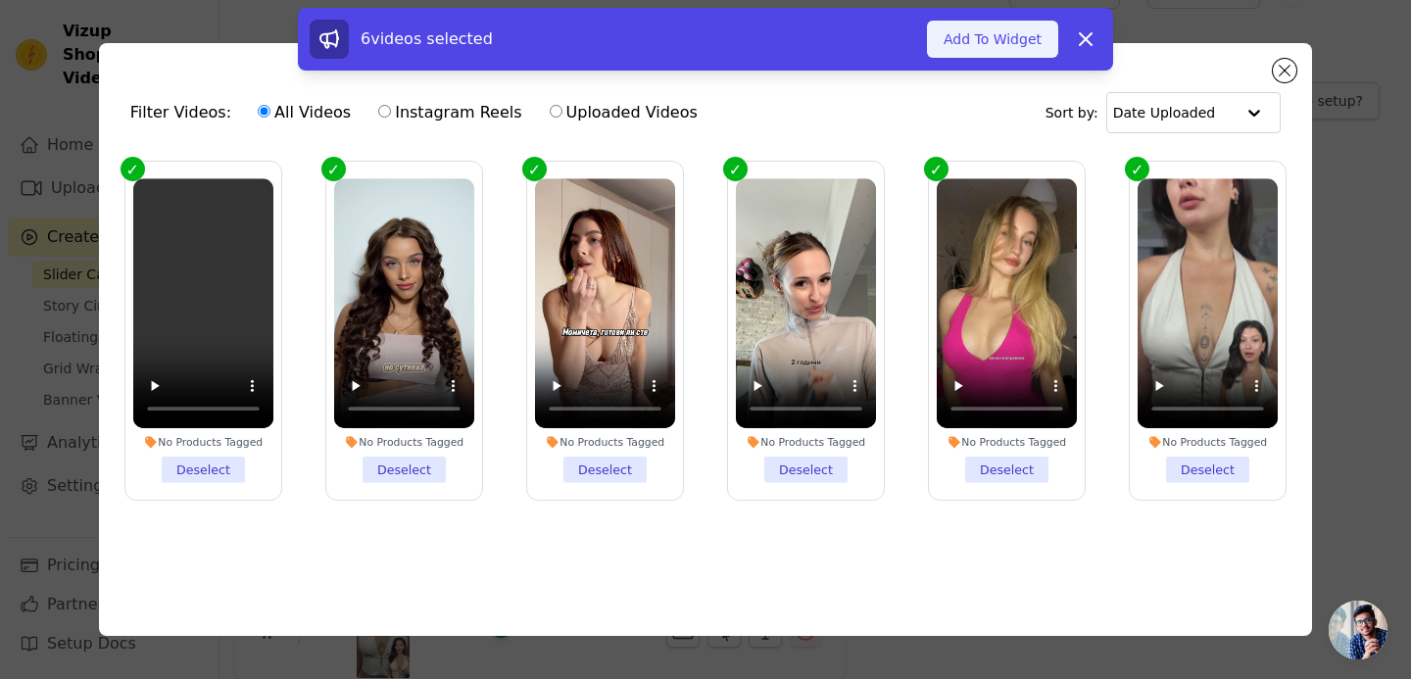
click at [950, 50] on button "Add To Widget" at bounding box center [992, 39] width 131 height 37
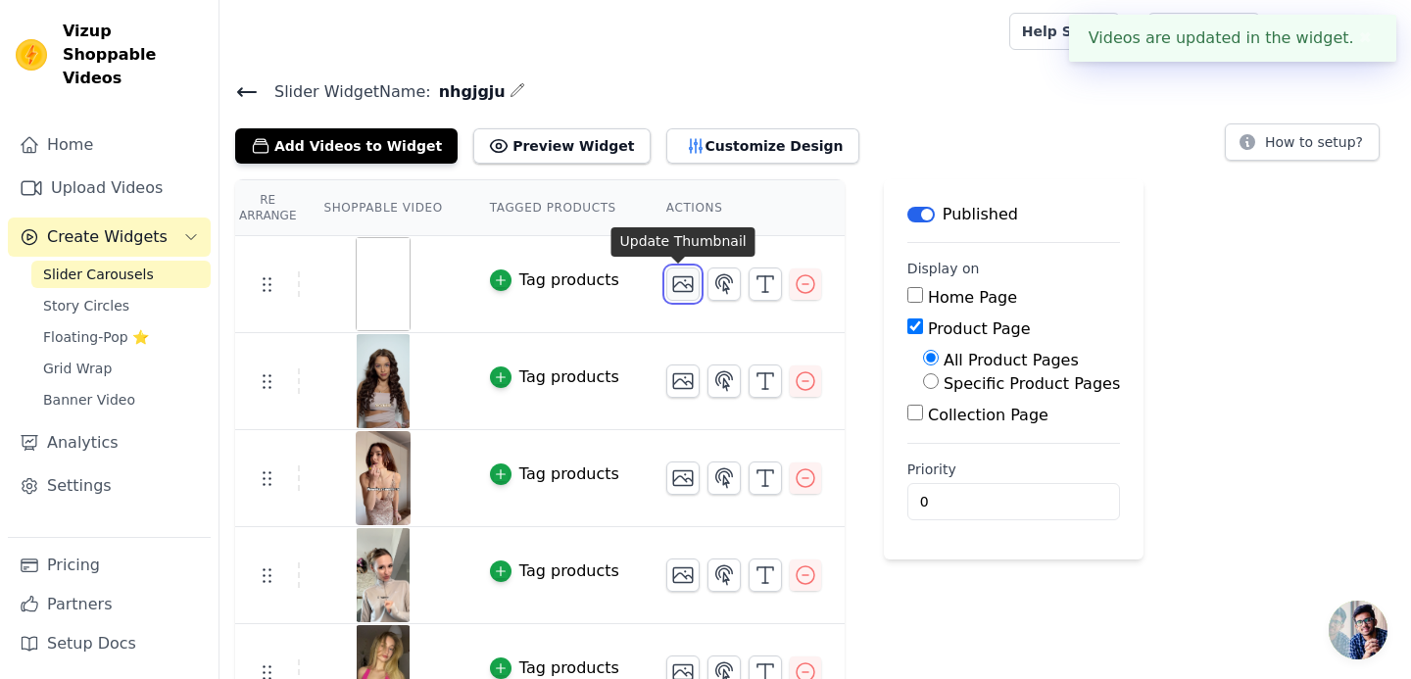
click at [681, 277] on icon "button" at bounding box center [683, 284] width 20 height 15
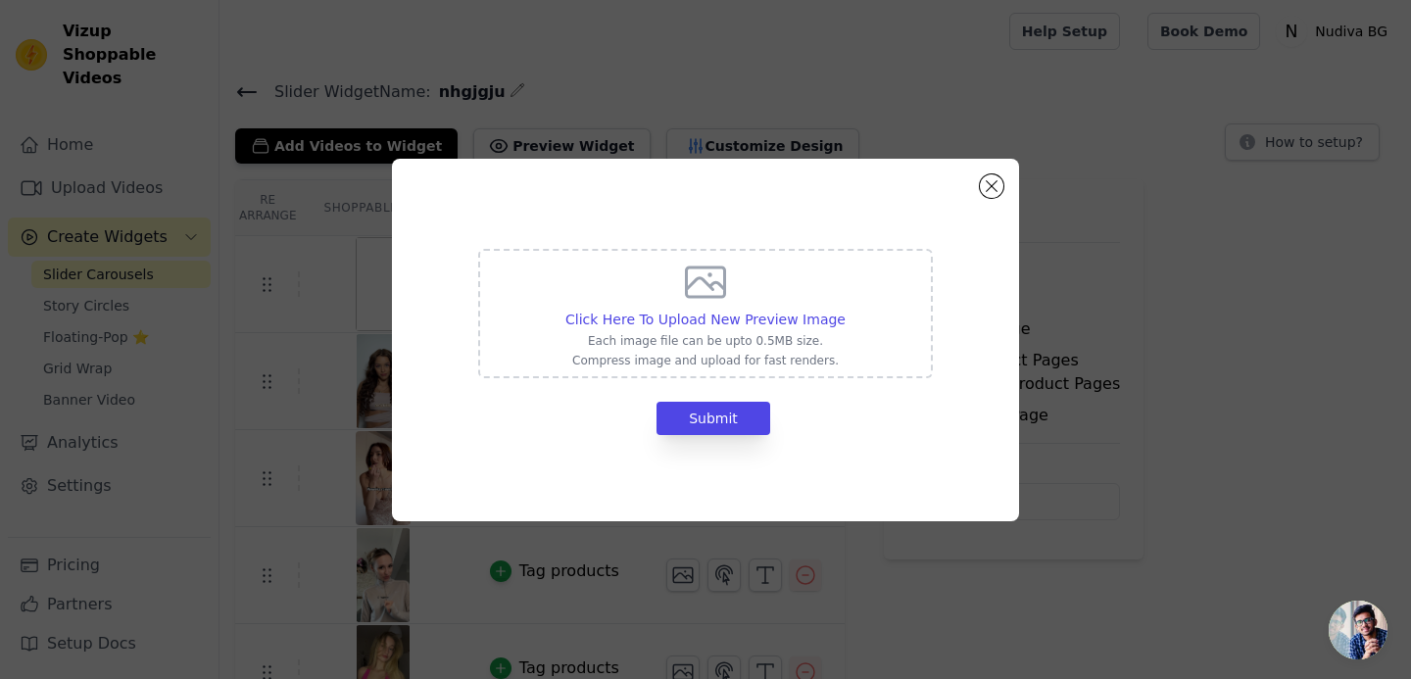
click at [686, 308] on div "Click Here To Upload New Preview Image Each image file can be upto 0.5MB size. …" at bounding box center [705, 314] width 280 height 110
click at [845, 309] on input "Click Here To Upload New Preview Image Each image file can be upto 0.5MB size. …" at bounding box center [845, 309] width 1 height 1
click at [992, 183] on button "Close modal" at bounding box center [992, 186] width 24 height 24
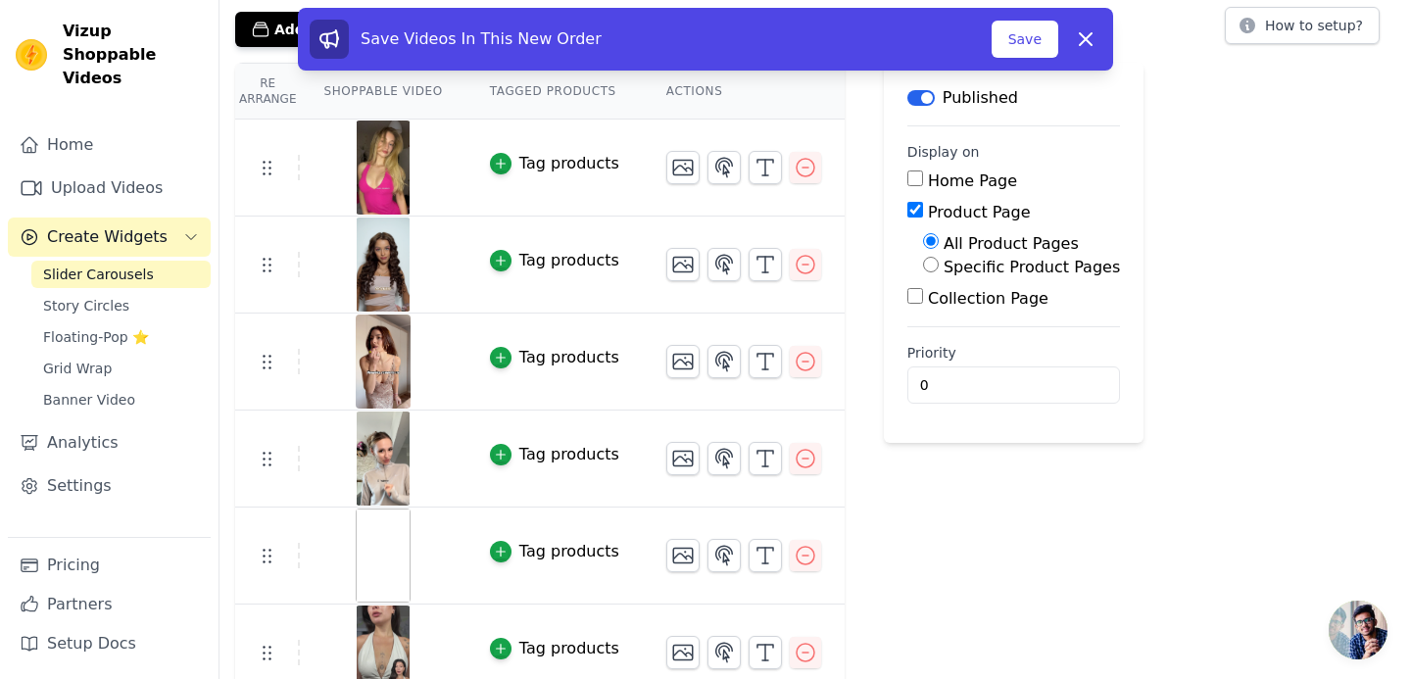
scroll to position [138, 0]
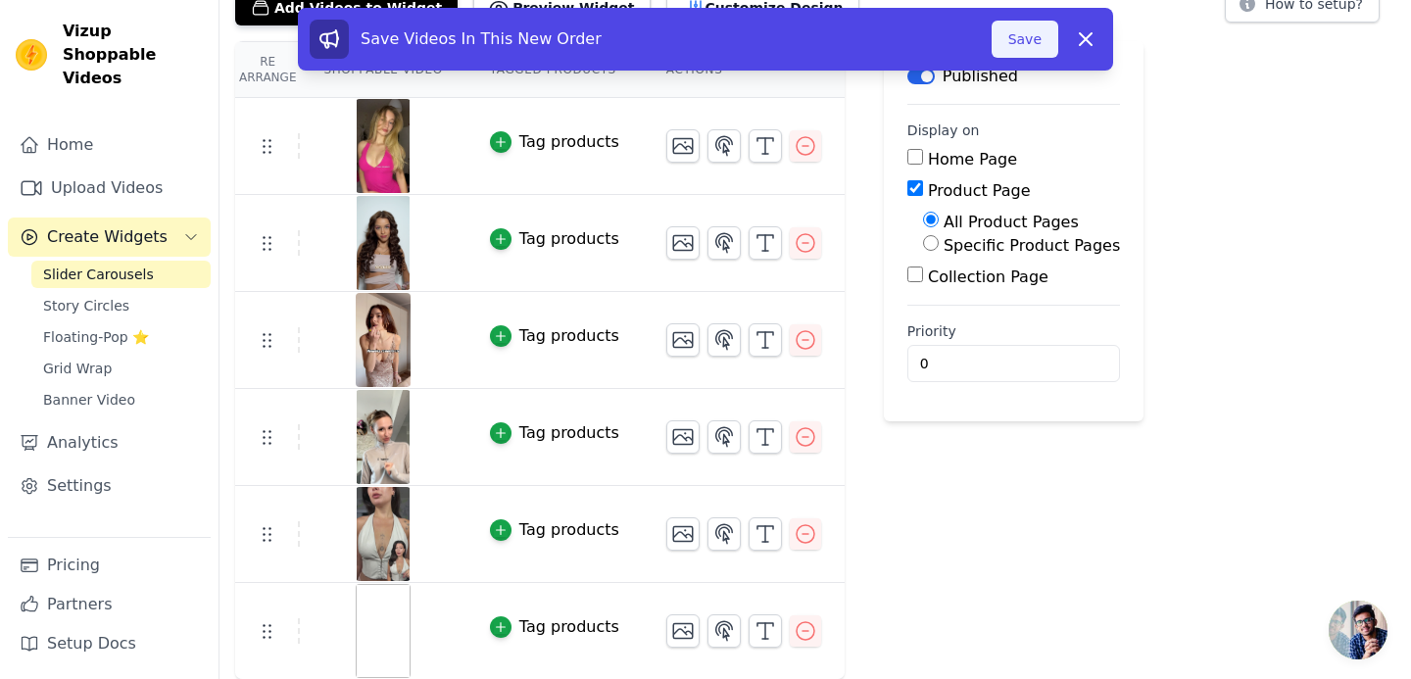
click at [1015, 39] on button "Save" at bounding box center [1025, 39] width 67 height 37
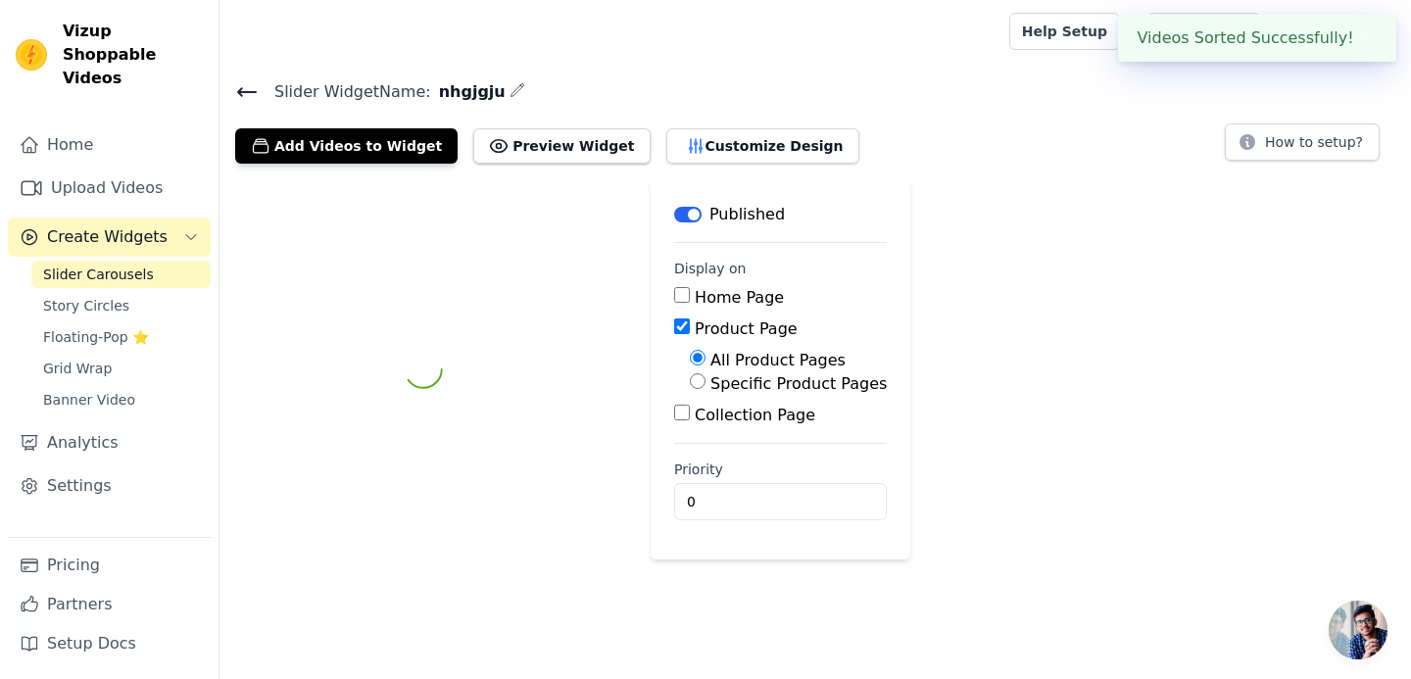
scroll to position [0, 0]
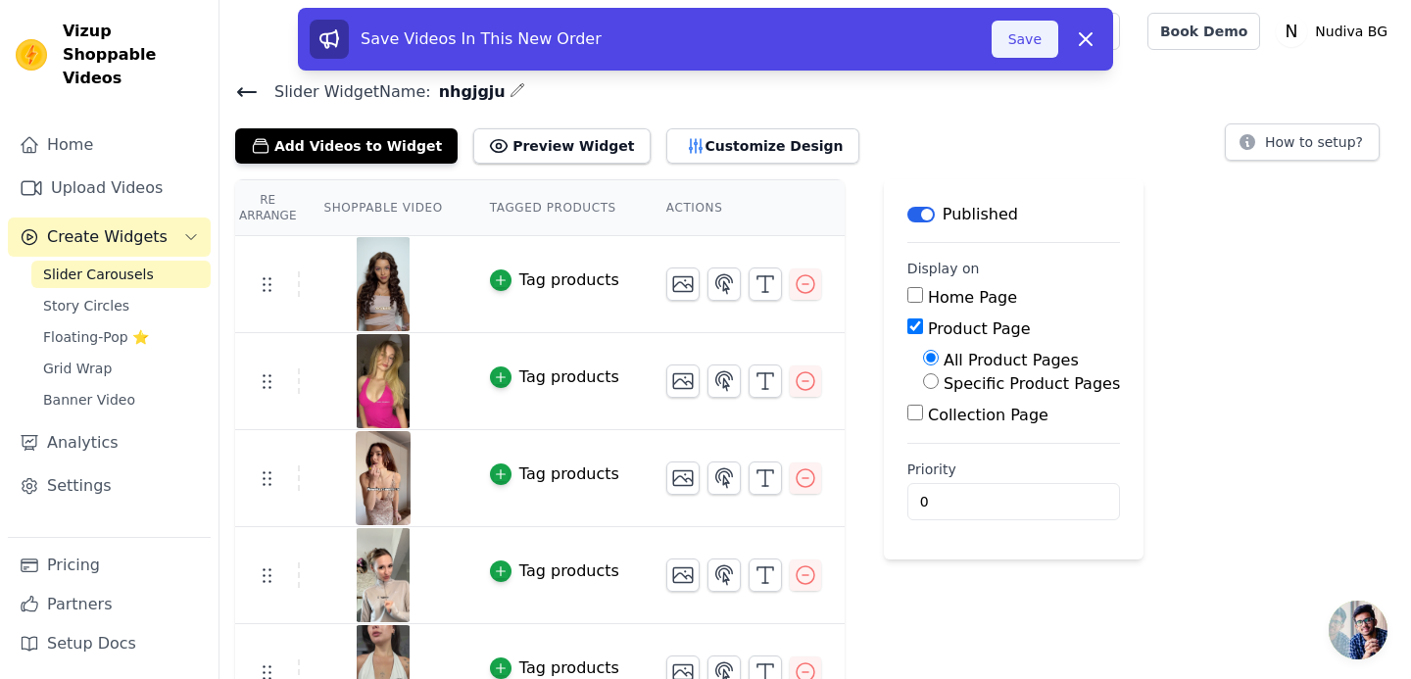
drag, startPoint x: 703, startPoint y: 156, endPoint x: 1023, endPoint y: 42, distance: 340.0
click at [1022, 78] on div "Slider Widget Name: nhgjgju Add Videos to Widget Preview Widget Customize Desig…" at bounding box center [814, 448] width 1191 height 740
click at [1023, 42] on button "Save" at bounding box center [1025, 39] width 67 height 37
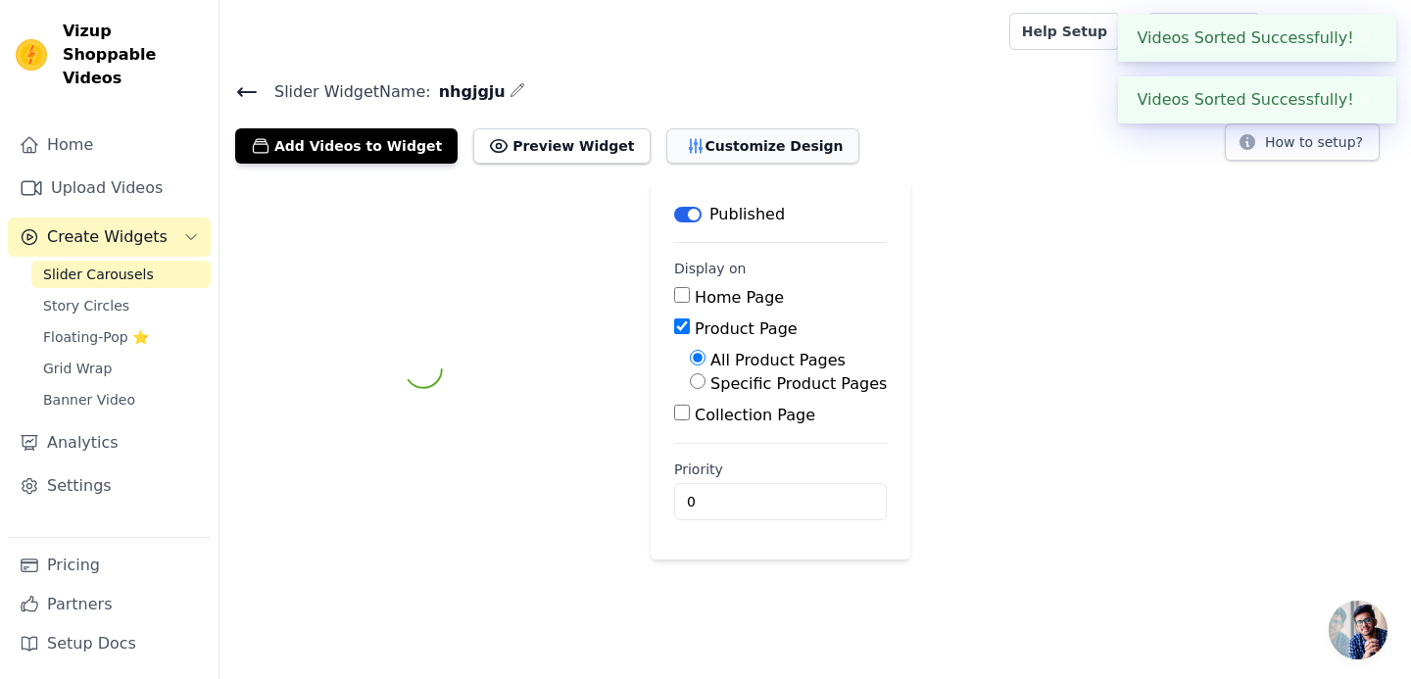
click at [722, 147] on button "Customize Design" at bounding box center [762, 145] width 193 height 35
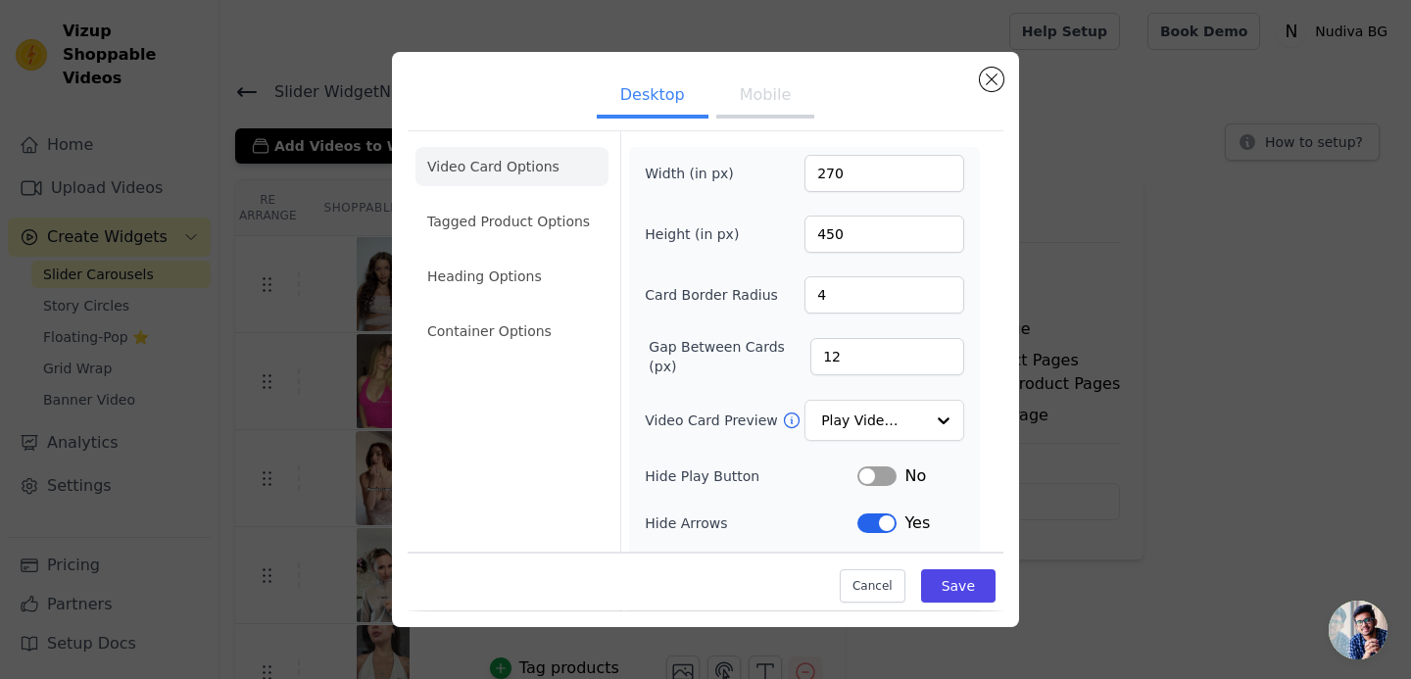
click at [770, 94] on button "Mobile" at bounding box center [765, 96] width 98 height 43
click at [765, 97] on button "Mobile" at bounding box center [765, 96] width 98 height 43
click at [661, 101] on button "Desktop" at bounding box center [653, 96] width 112 height 43
click at [749, 97] on button "Mobile" at bounding box center [765, 96] width 98 height 43
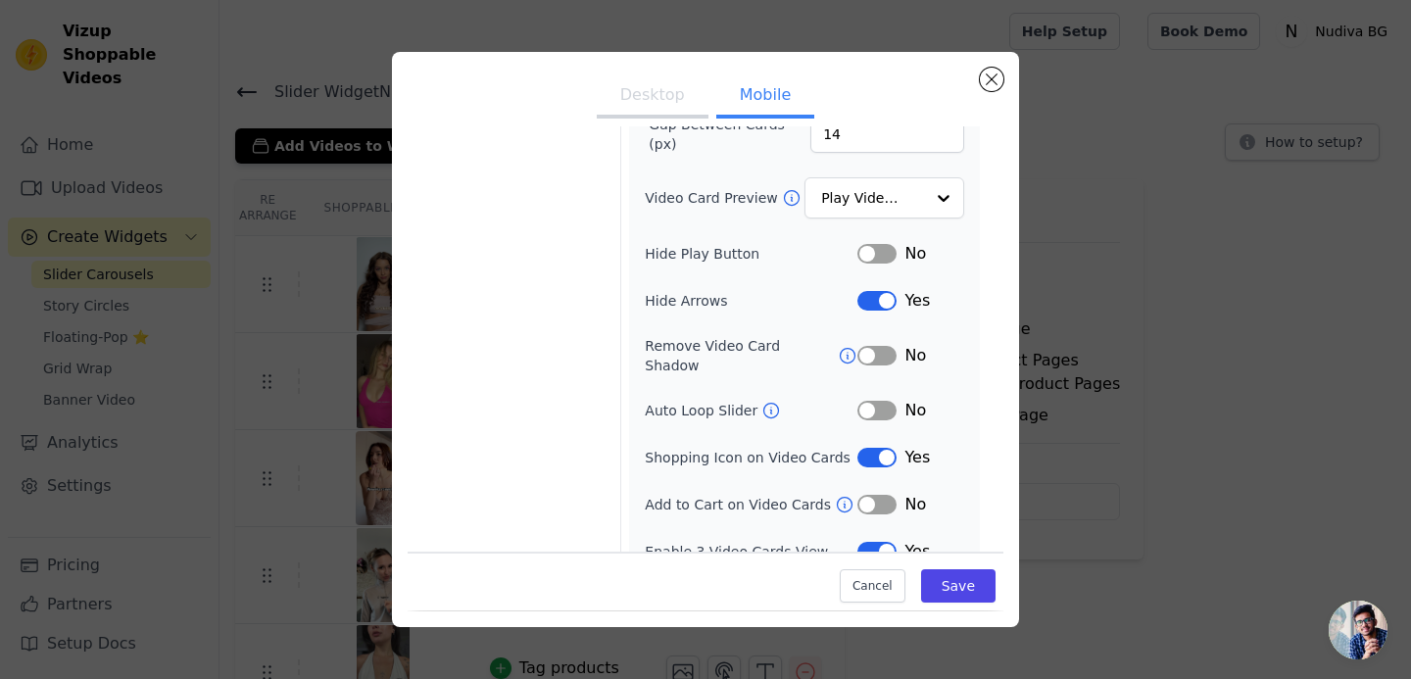
scroll to position [233, 0]
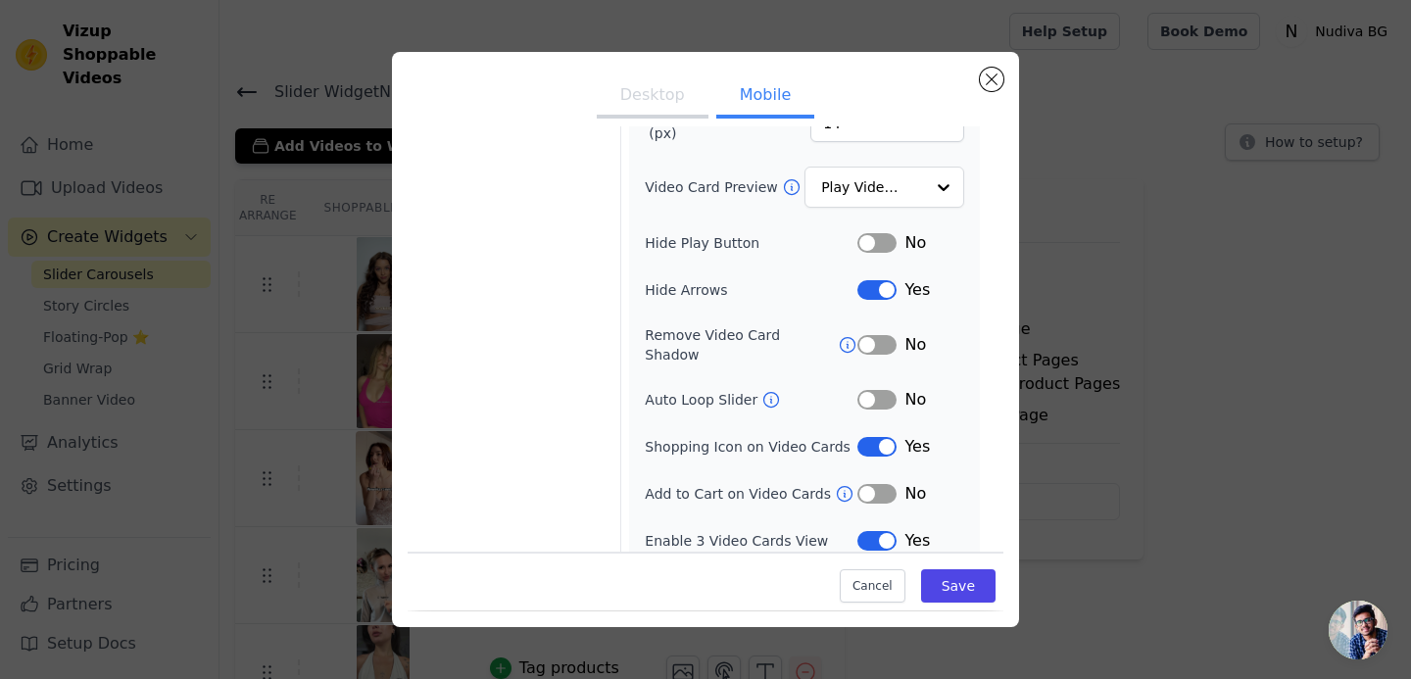
click at [874, 437] on button "Label" at bounding box center [876, 447] width 39 height 20
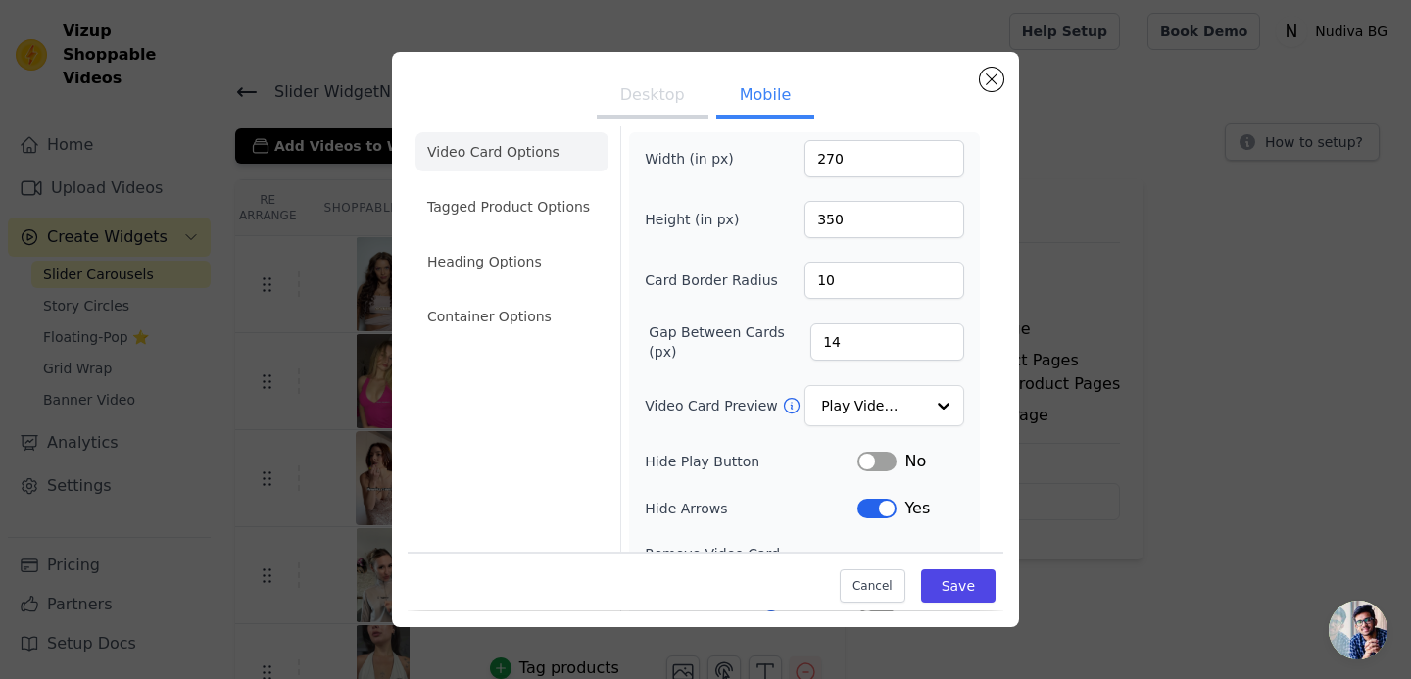
scroll to position [0, 0]
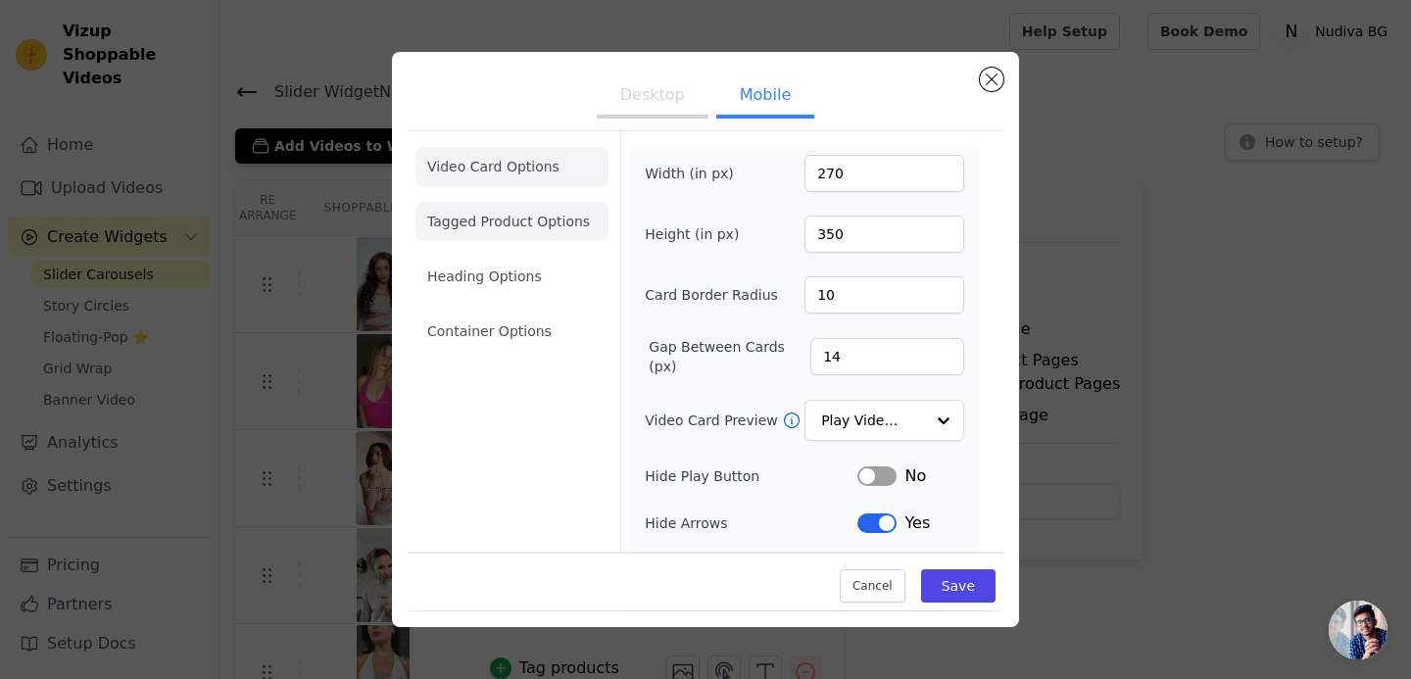
click at [555, 231] on li "Tagged Product Options" at bounding box center [511, 221] width 193 height 39
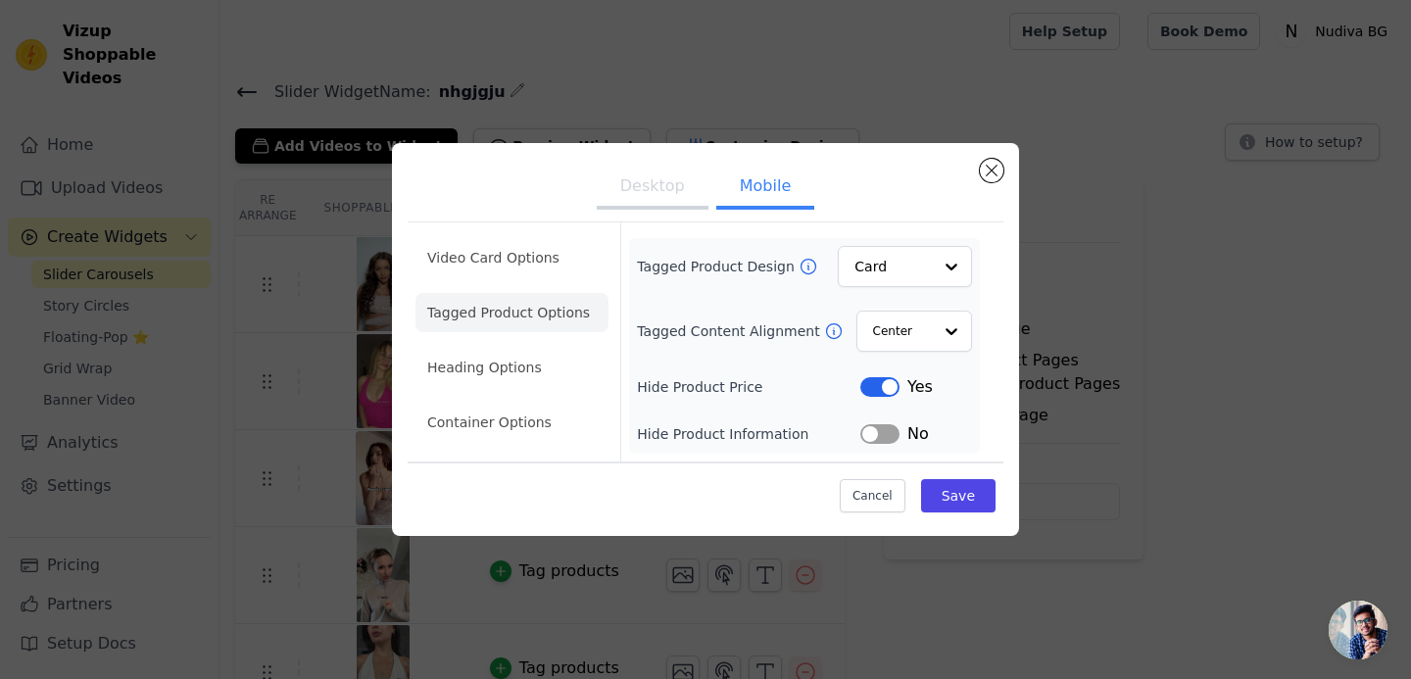
click at [876, 441] on button "Label" at bounding box center [879, 434] width 39 height 20
click at [505, 370] on li "Heading Options" at bounding box center [511, 367] width 193 height 39
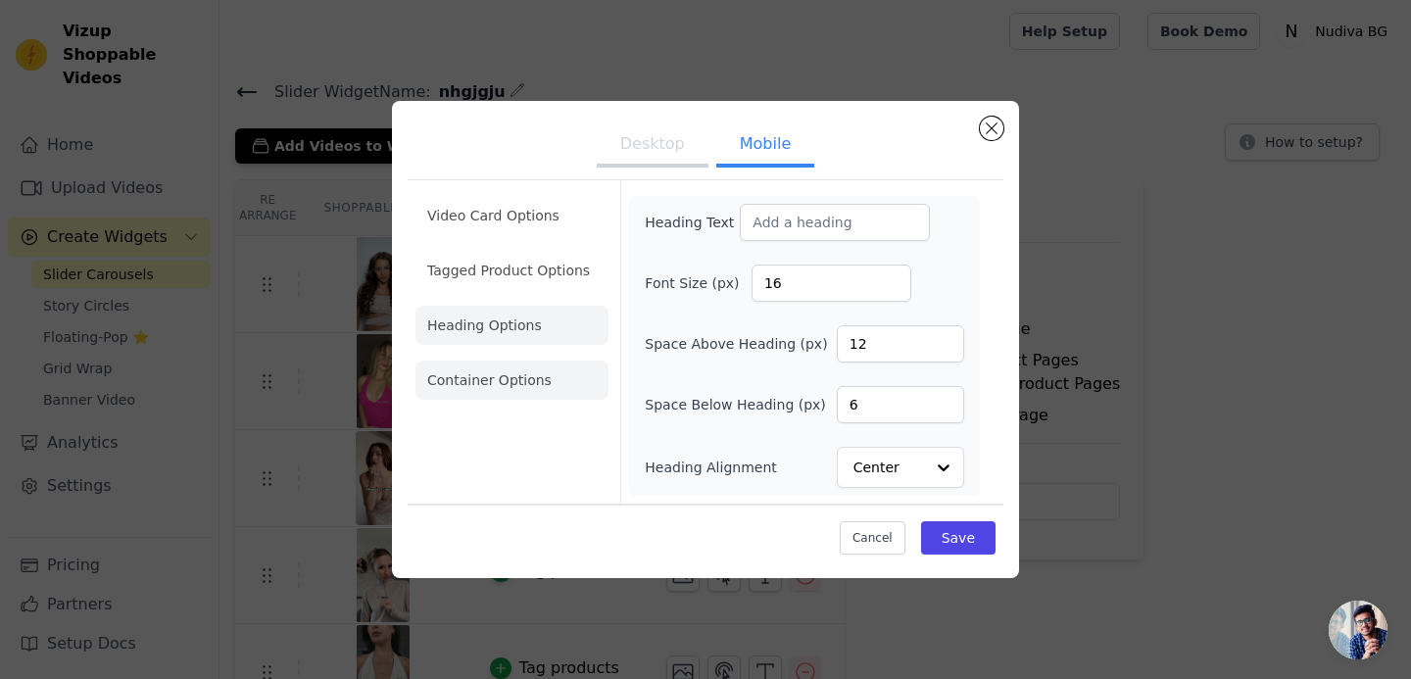
click at [539, 382] on li "Container Options" at bounding box center [511, 380] width 193 height 39
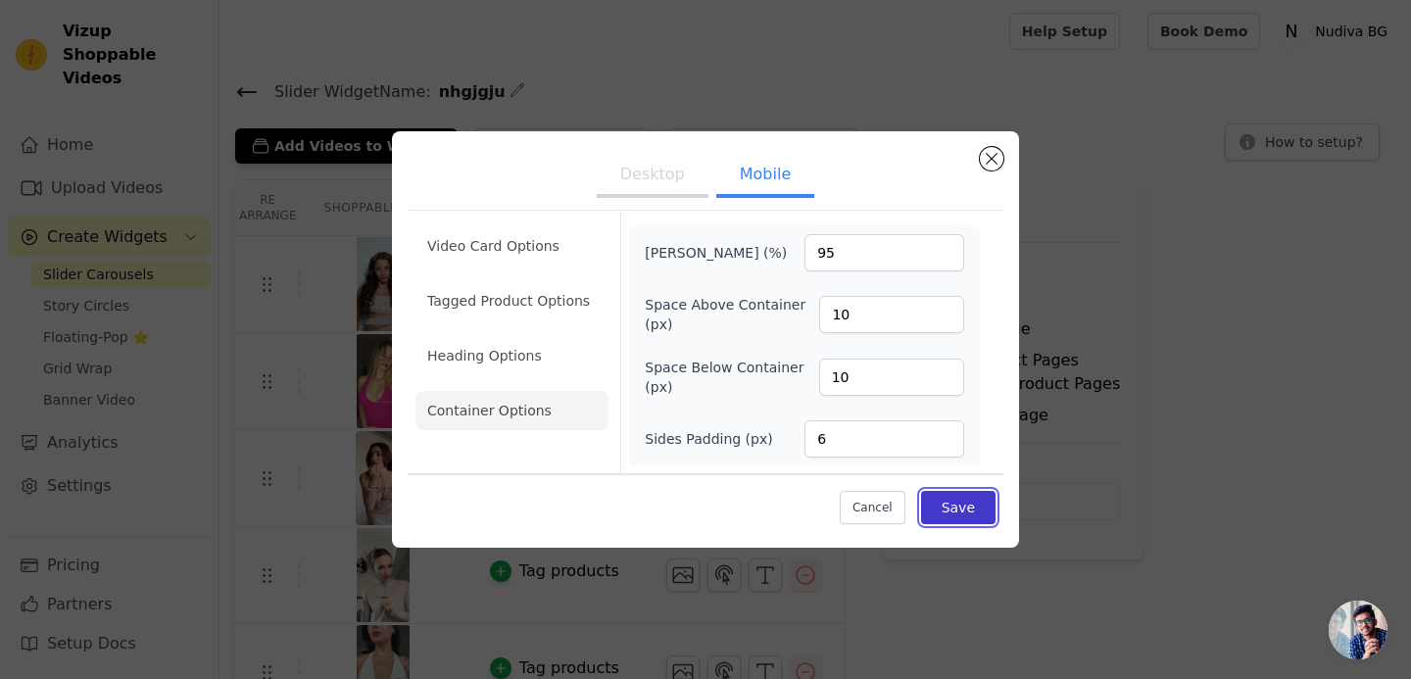
click at [953, 505] on button "Save" at bounding box center [958, 507] width 74 height 33
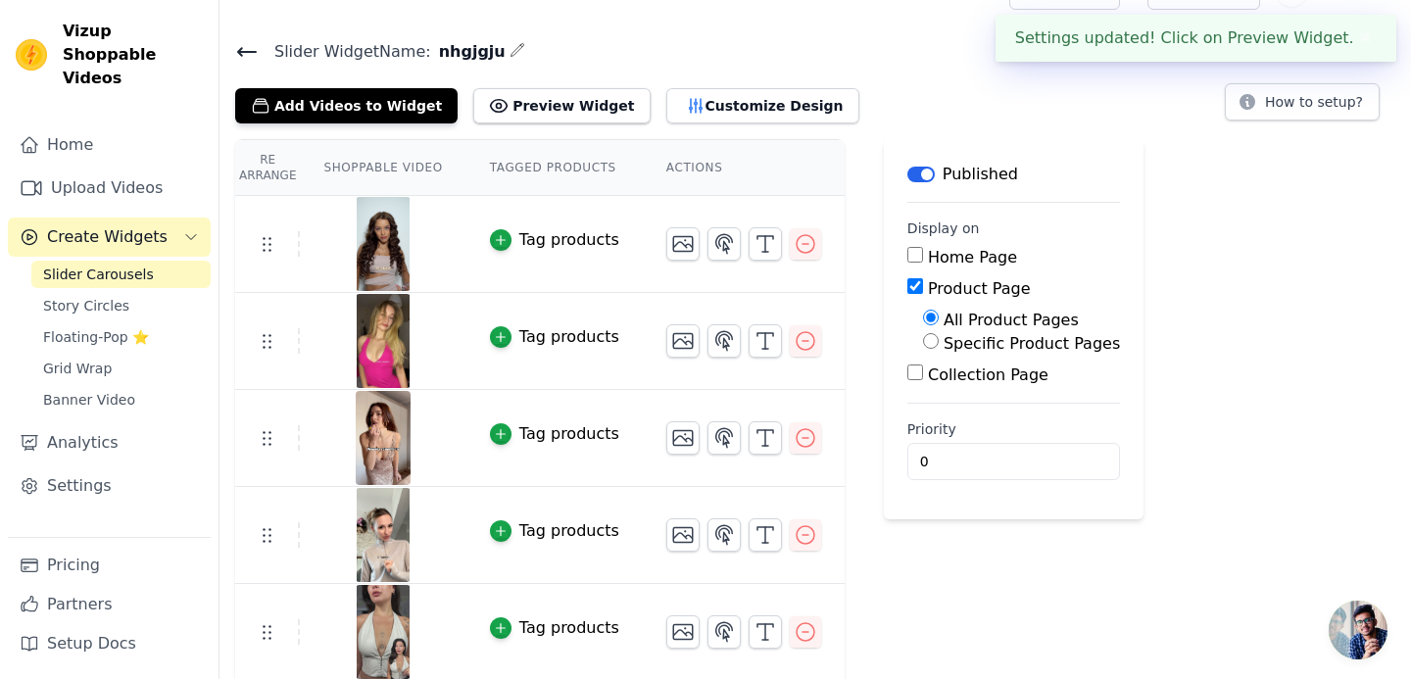
scroll to position [42, 0]
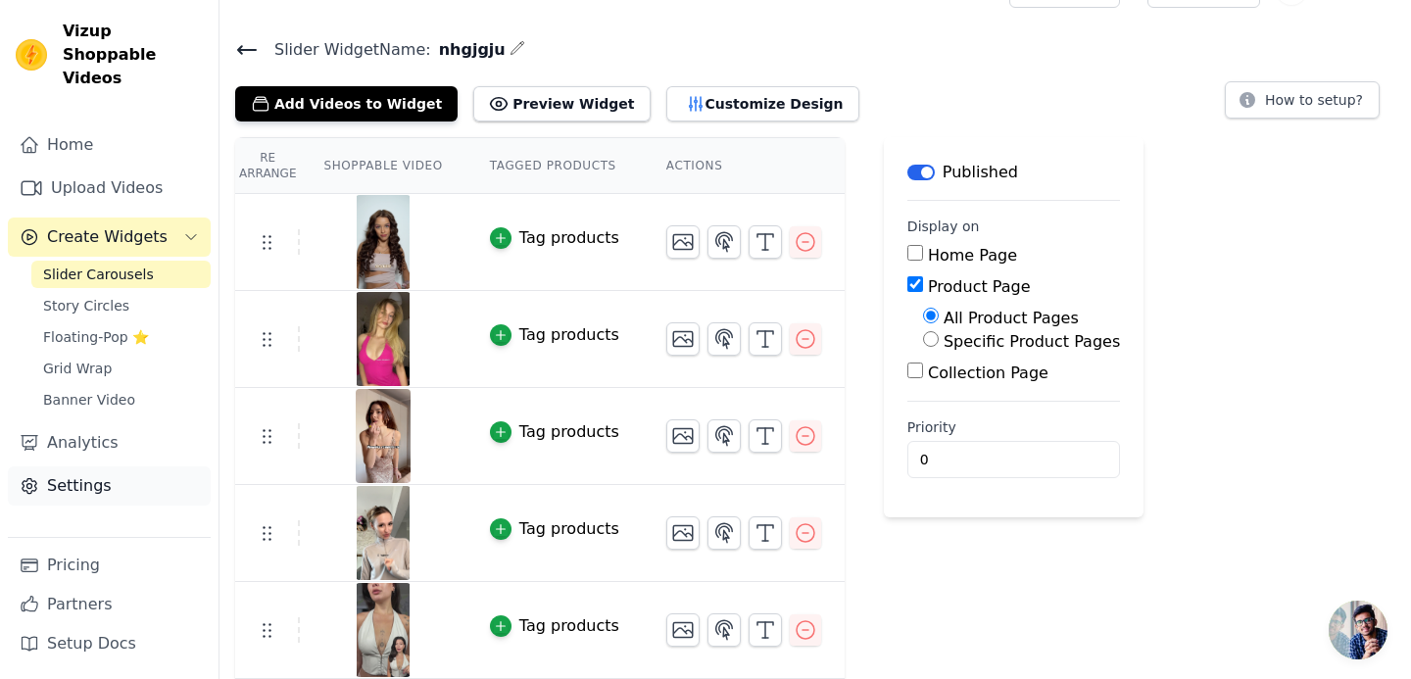
click at [82, 466] on link "Settings" at bounding box center [109, 485] width 203 height 39
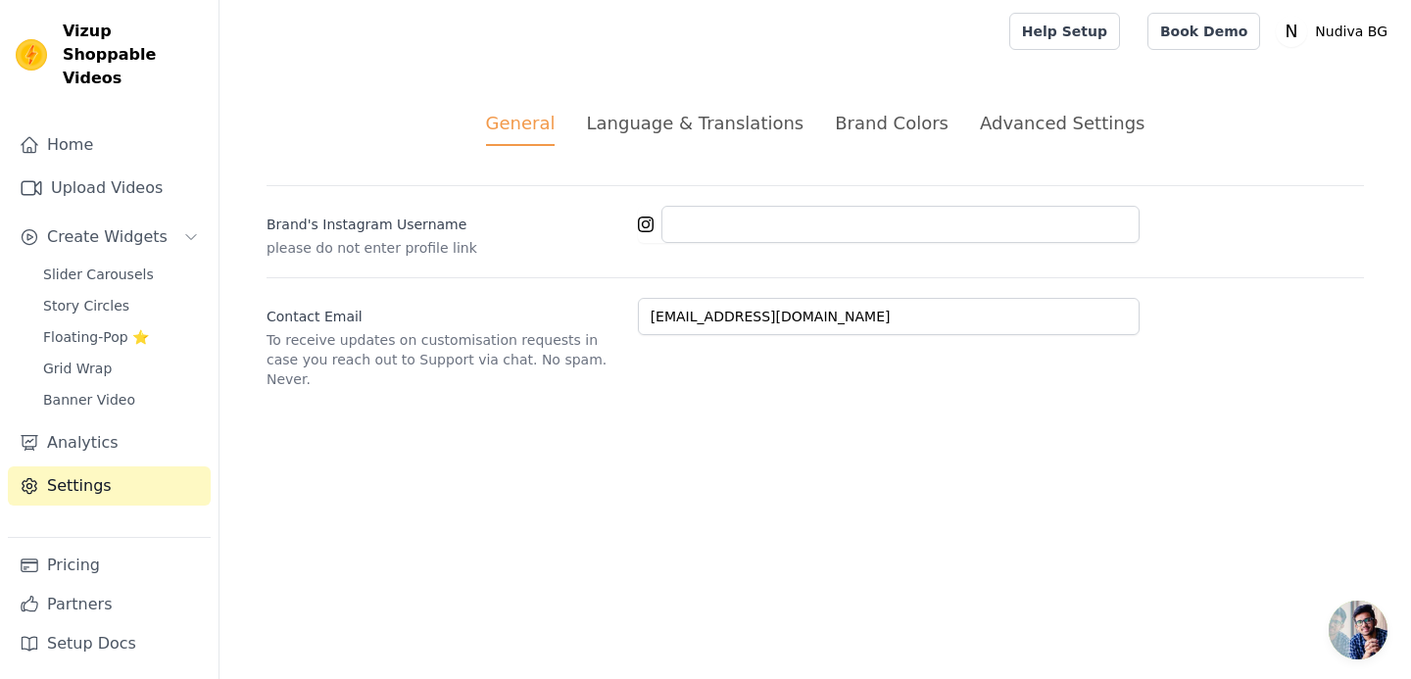
click at [729, 134] on div "Language & Translations" at bounding box center [695, 123] width 218 height 26
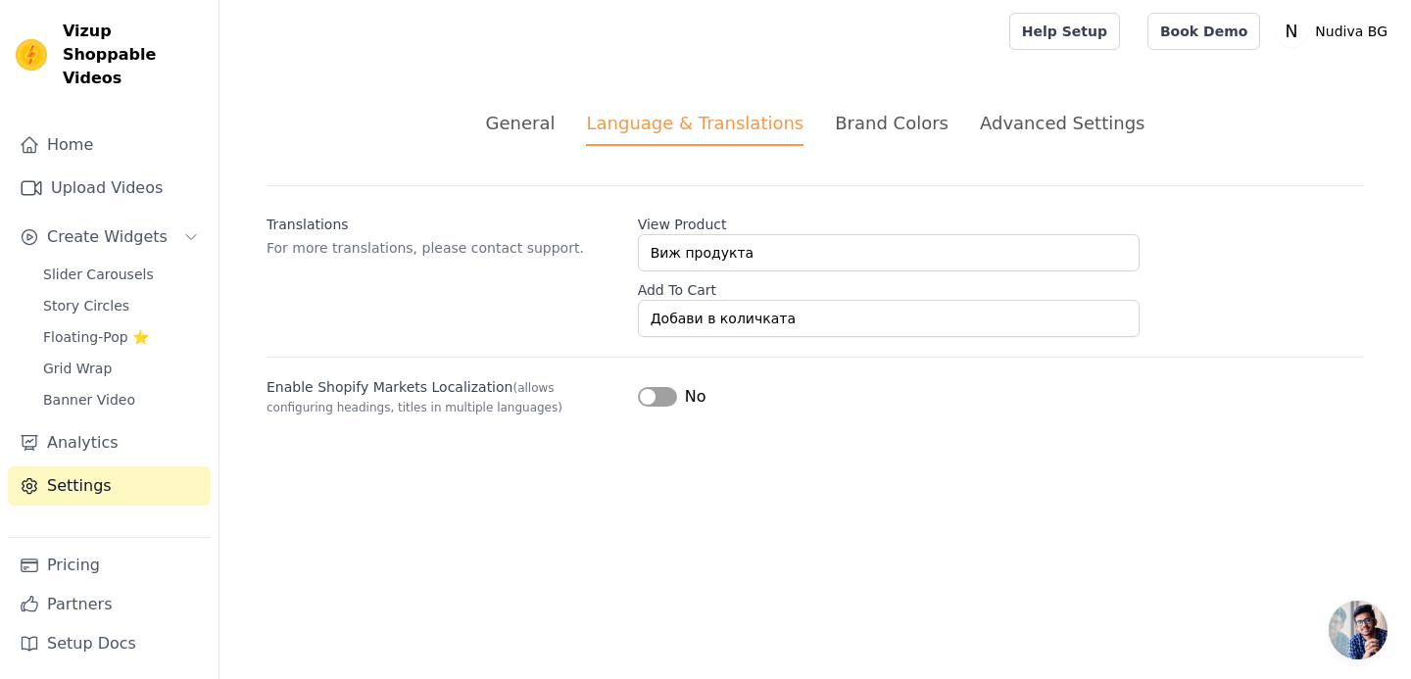
click at [893, 126] on div "Brand Colors" at bounding box center [892, 123] width 114 height 26
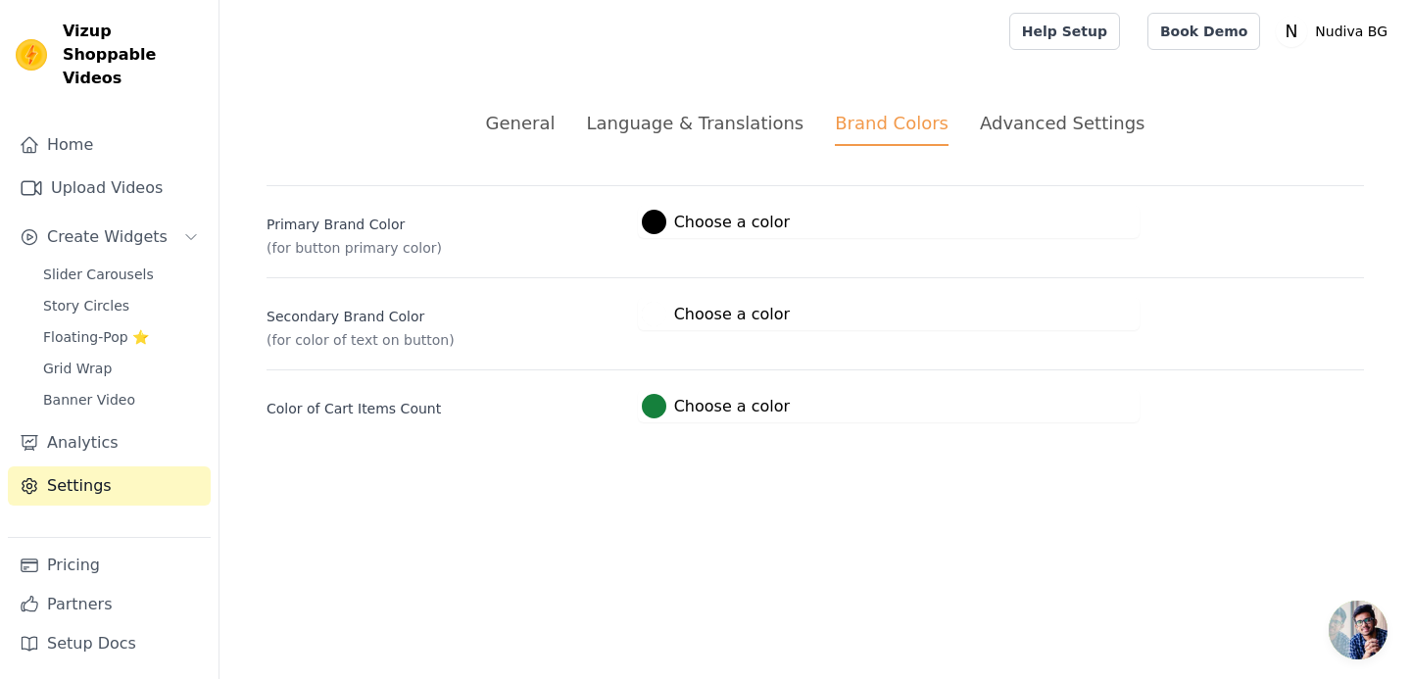
click at [1029, 121] on div "Advanced Settings" at bounding box center [1062, 123] width 165 height 26
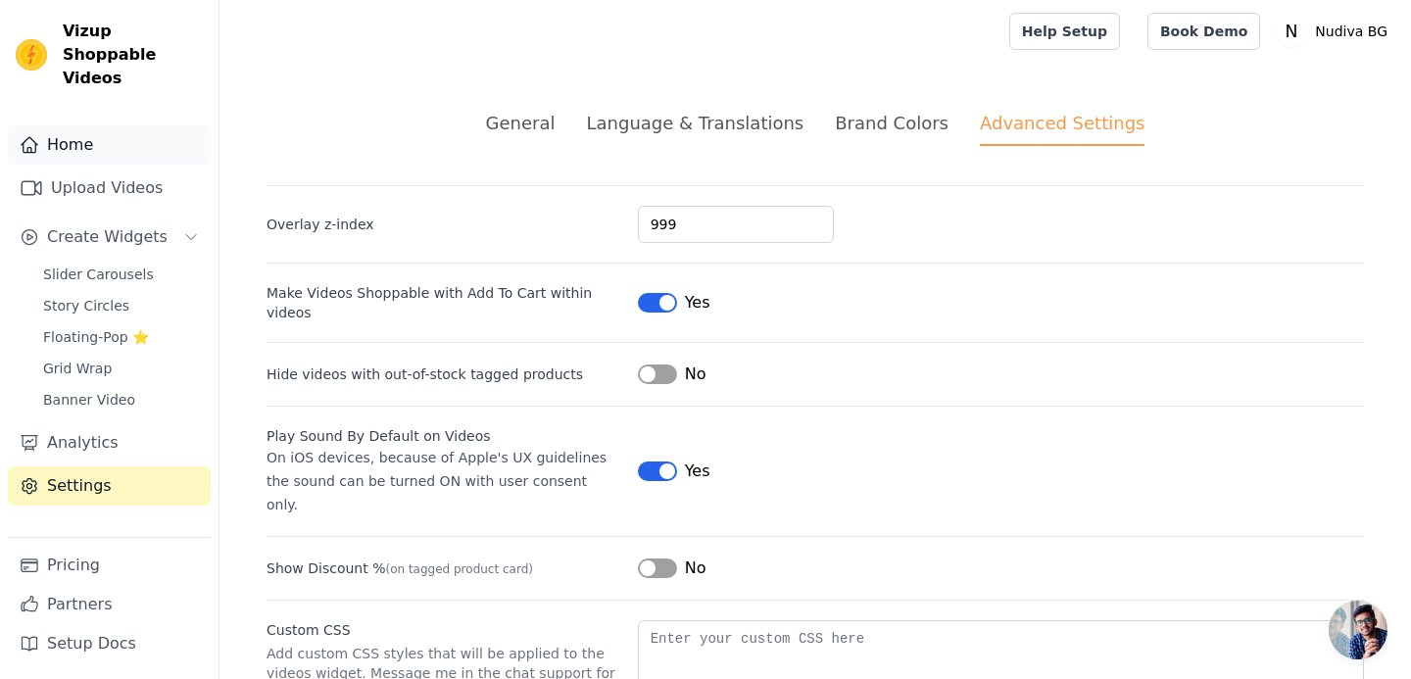
click at [82, 125] on link "Home" at bounding box center [109, 144] width 203 height 39
